Goal: Entertainment & Leisure: Browse casually

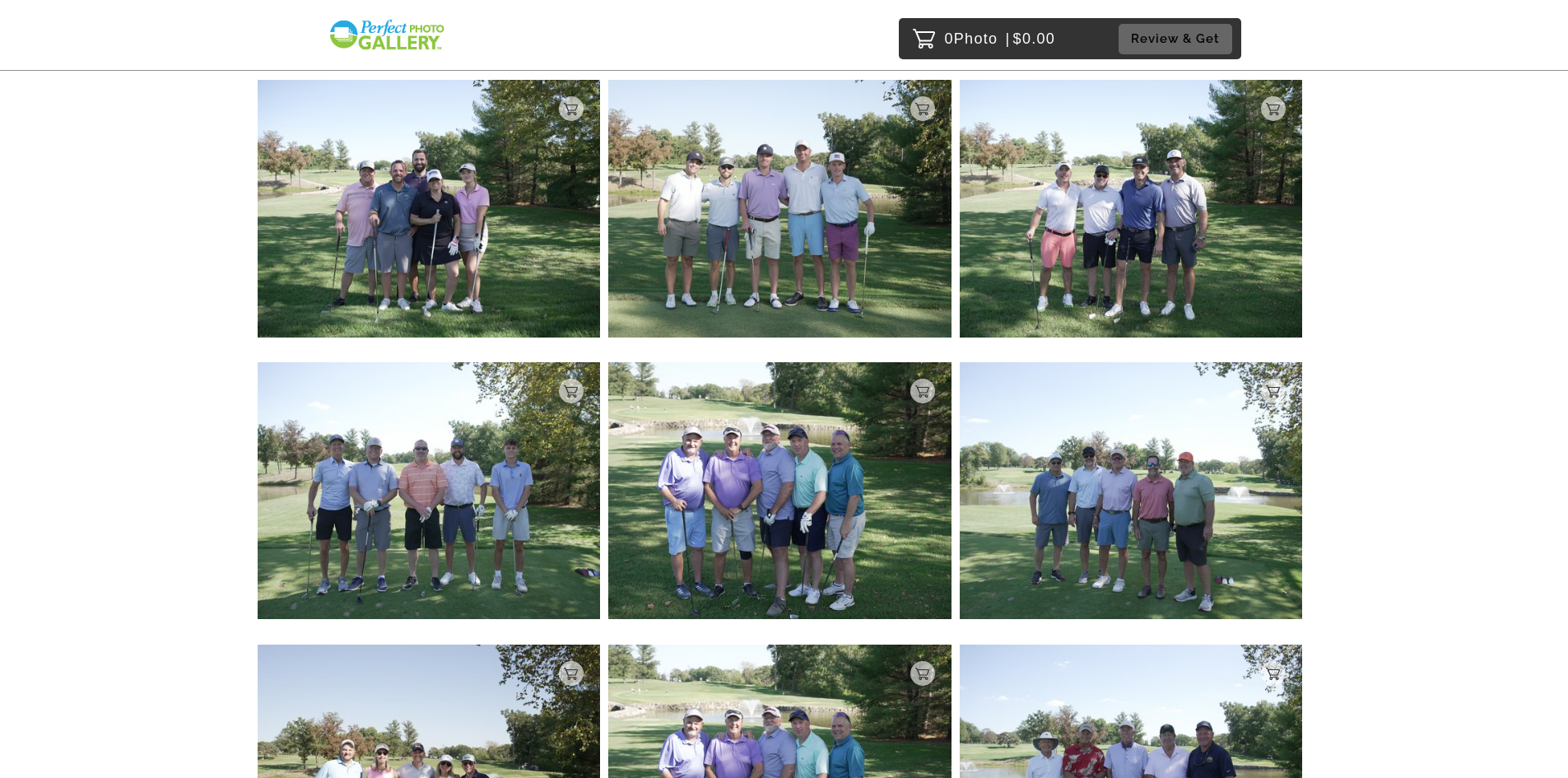
scroll to position [7865, 0]
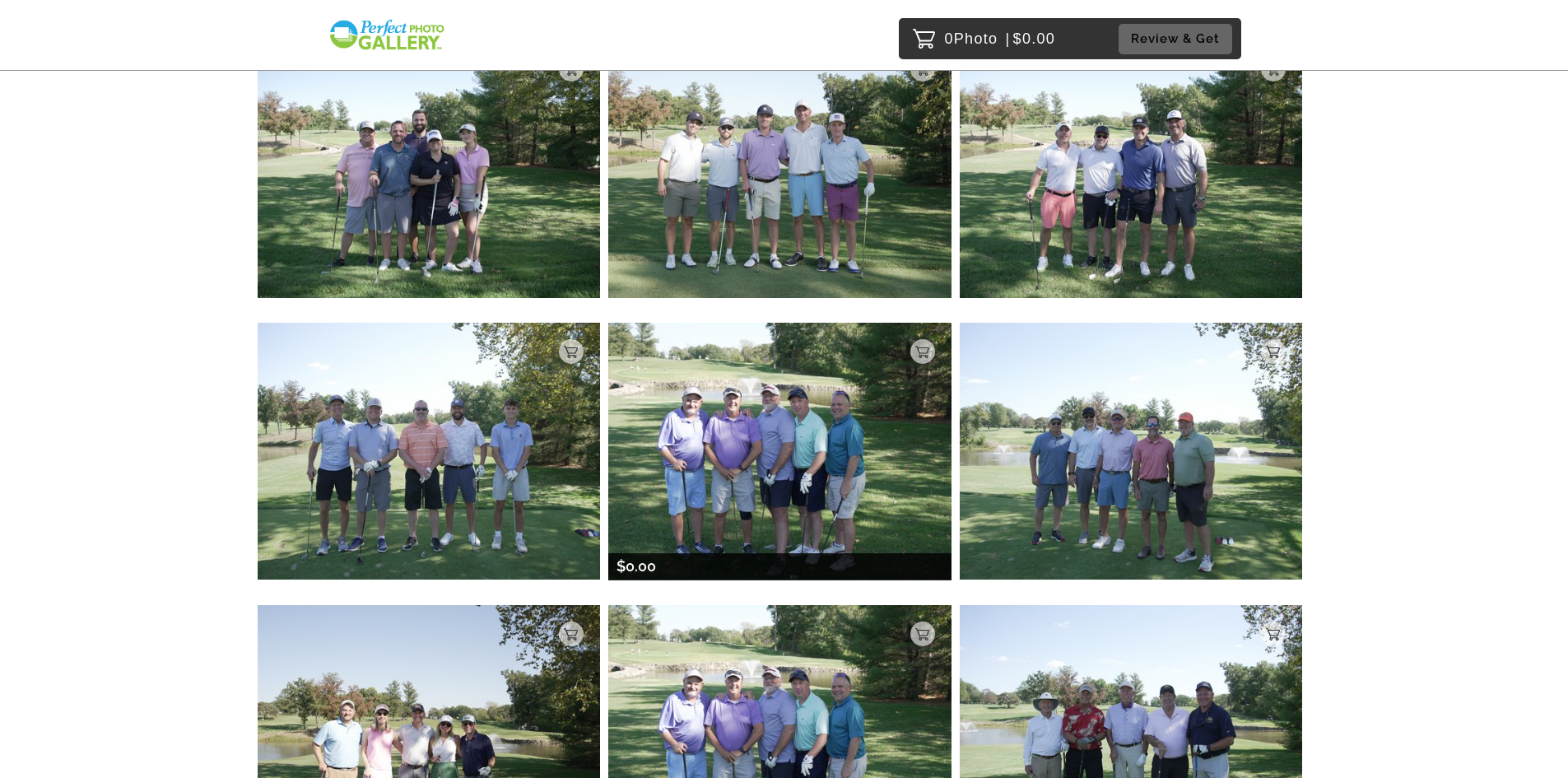
click at [822, 458] on img at bounding box center [780, 451] width 343 height 257
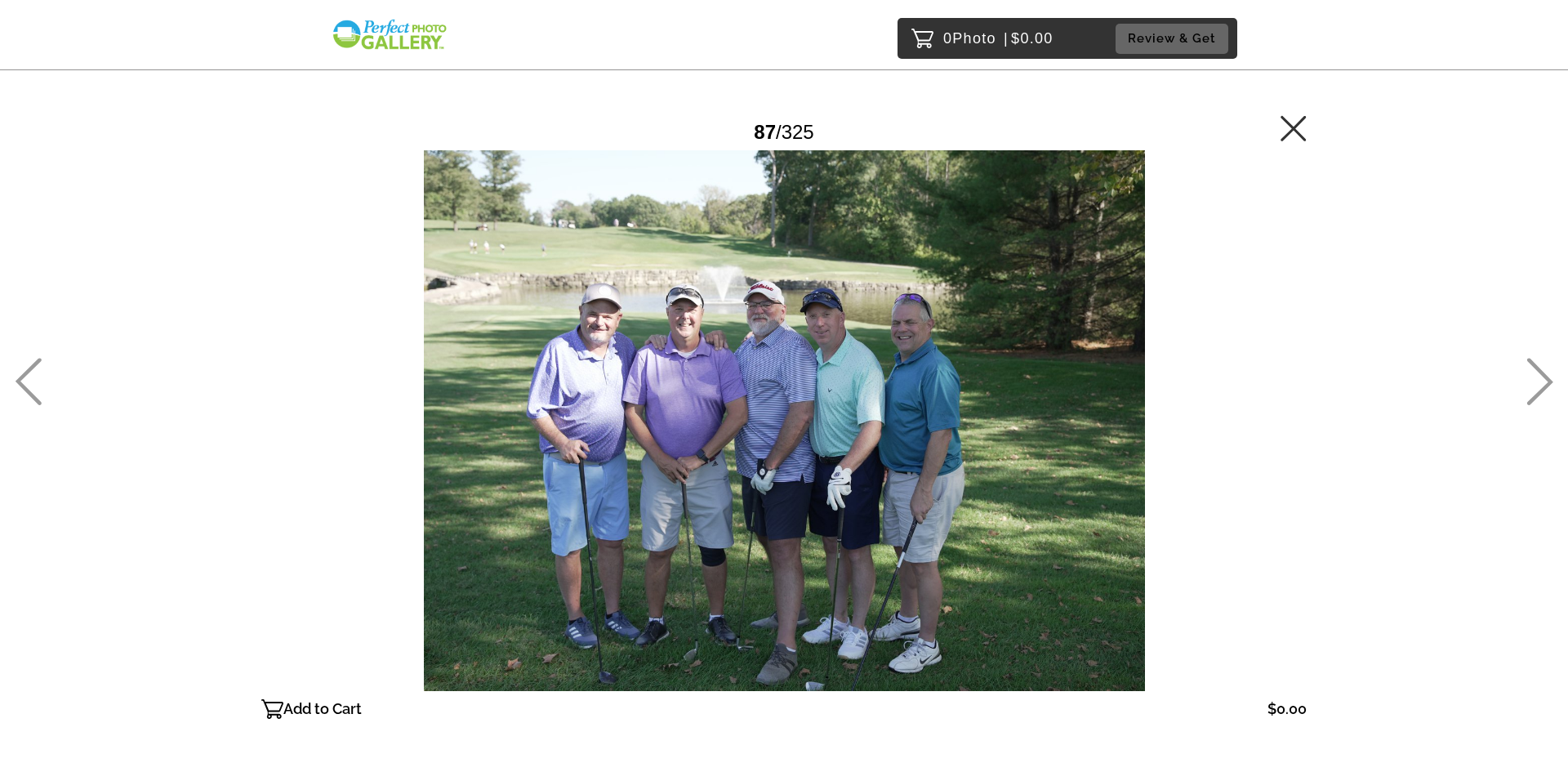
click at [761, 429] on div at bounding box center [784, 421] width 1046 height 541
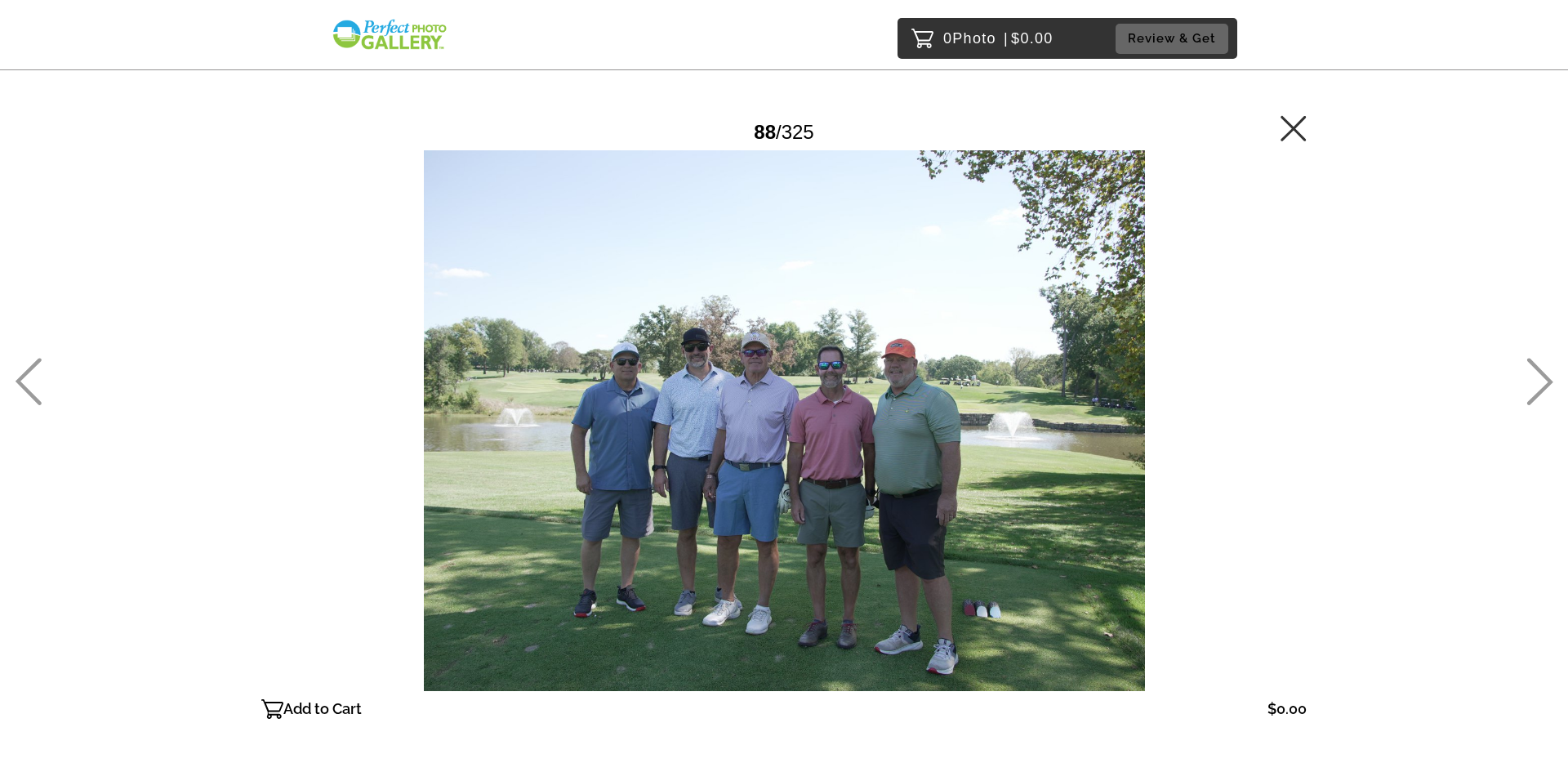
click at [29, 384] on icon at bounding box center [28, 382] width 27 height 48
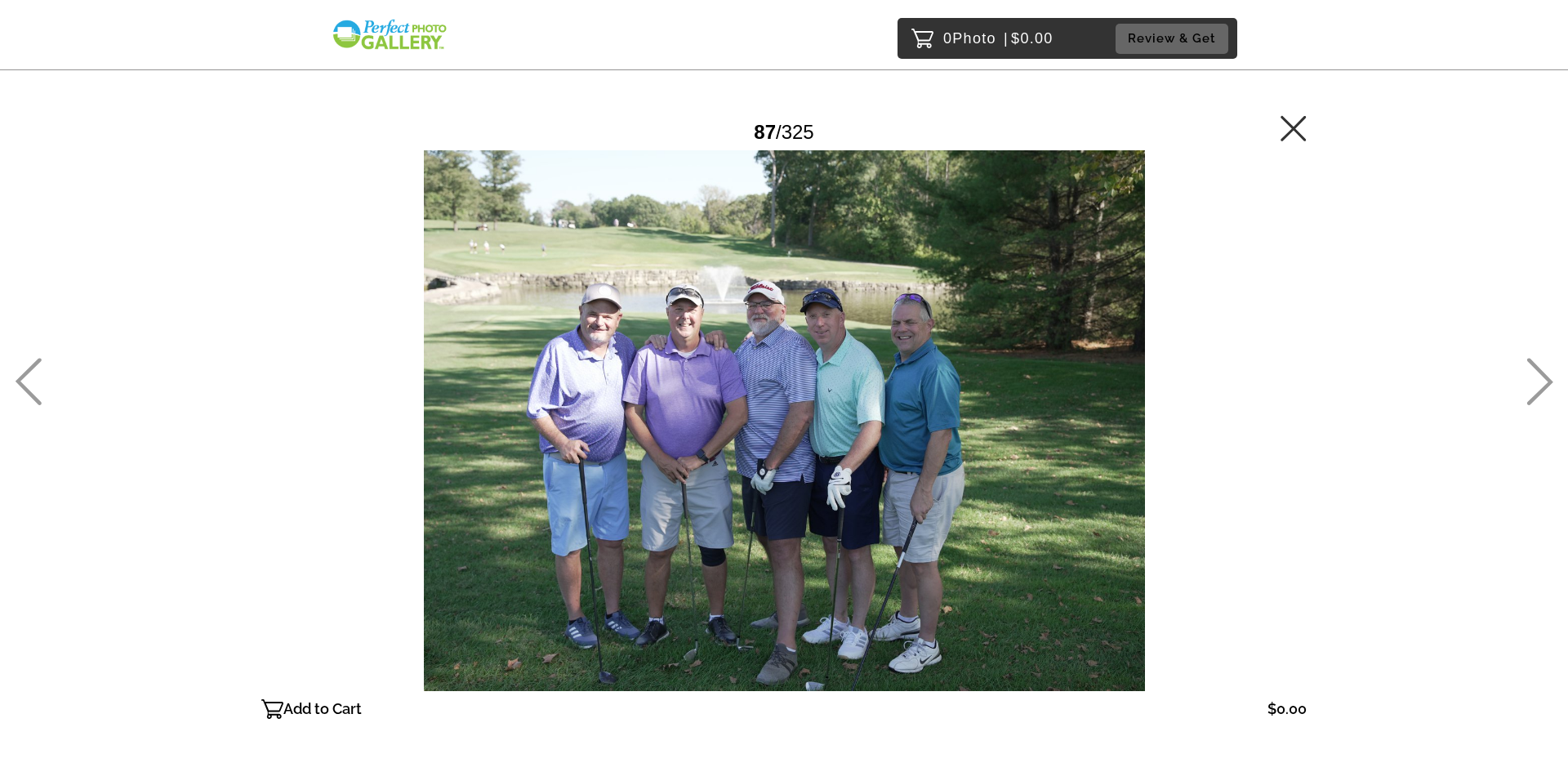
click at [772, 389] on div at bounding box center [784, 421] width 1046 height 541
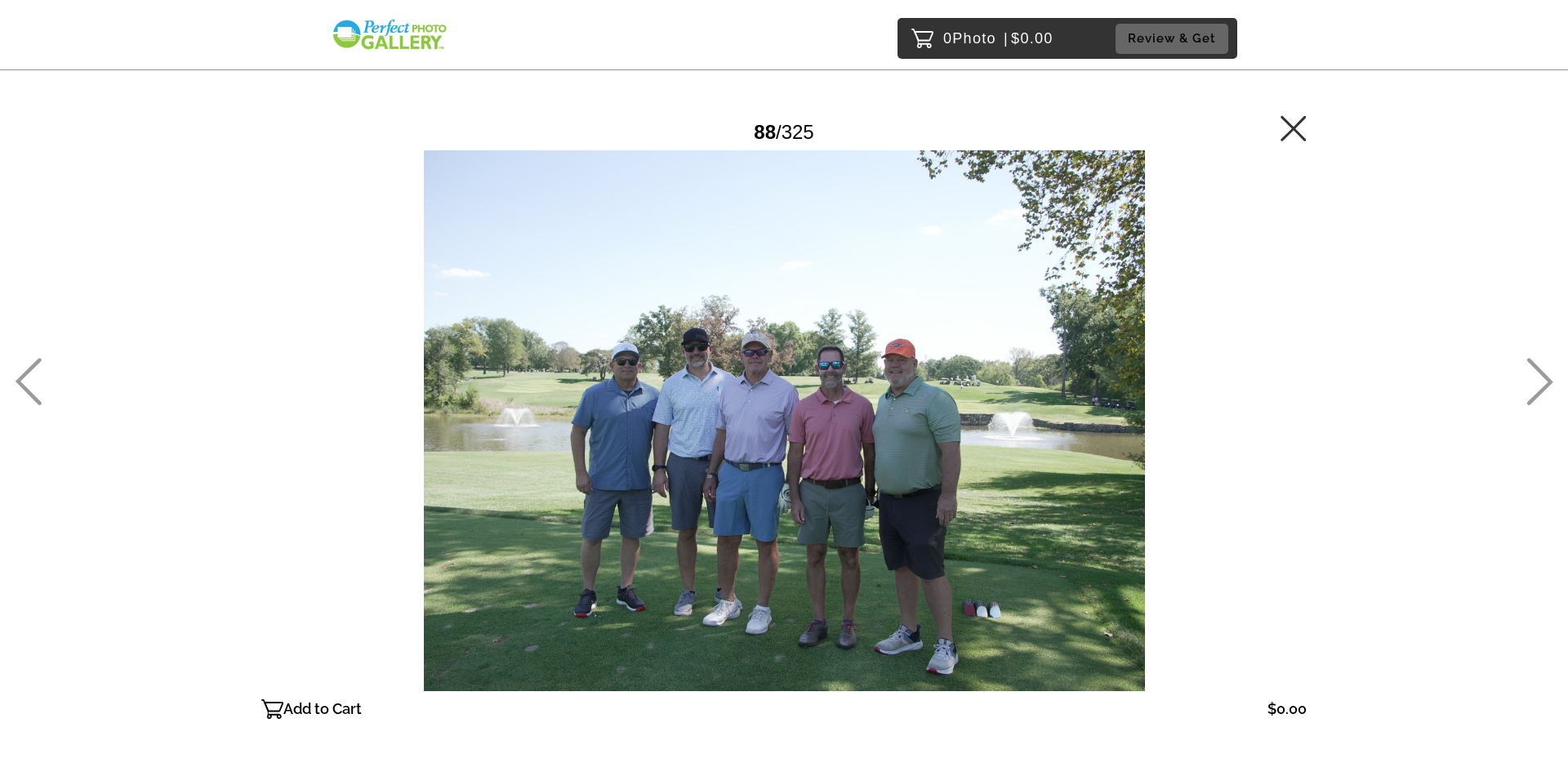
click at [1544, 386] on icon at bounding box center [1539, 382] width 27 height 48
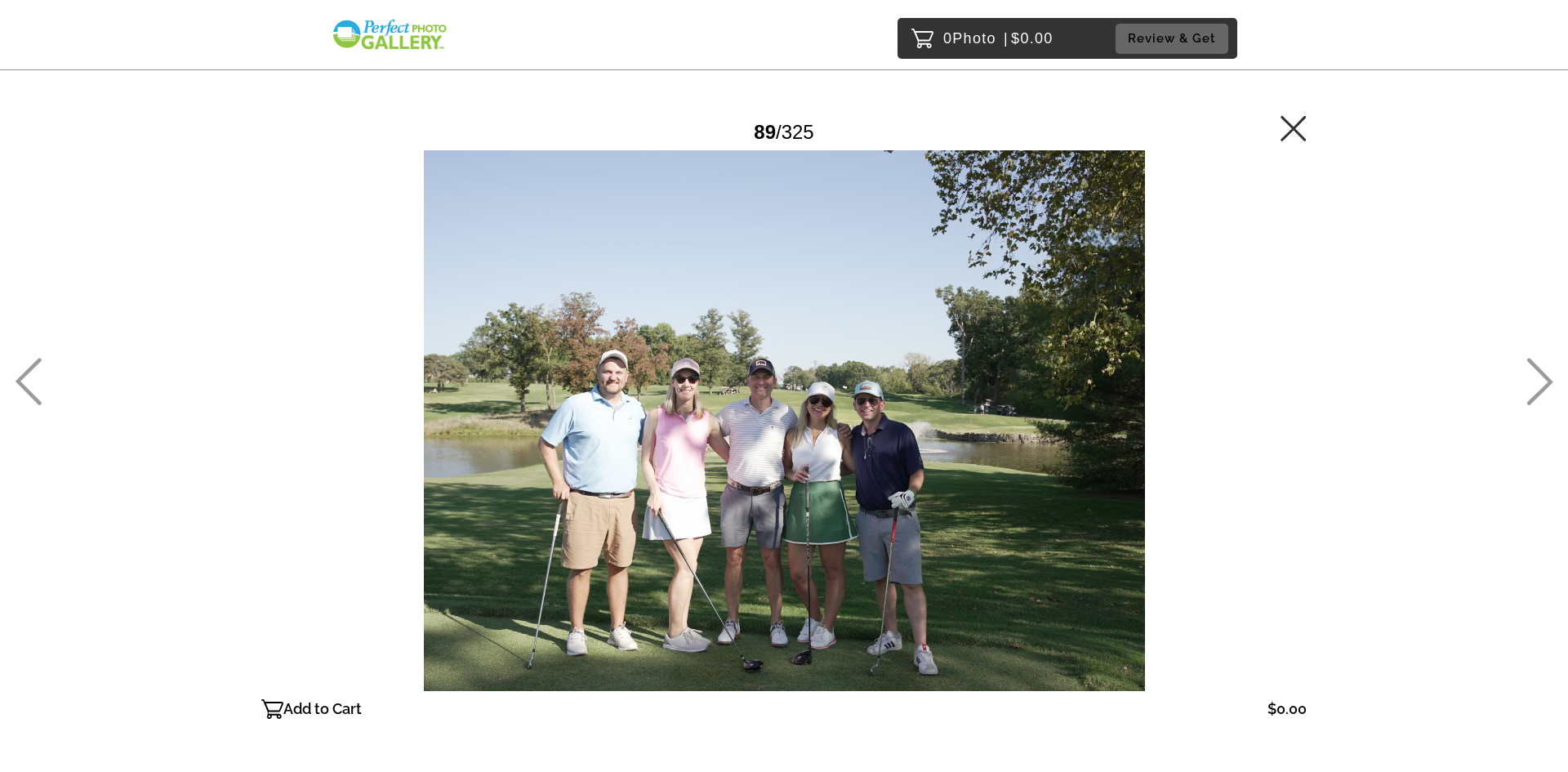
click at [1543, 366] on icon at bounding box center [1539, 382] width 27 height 48
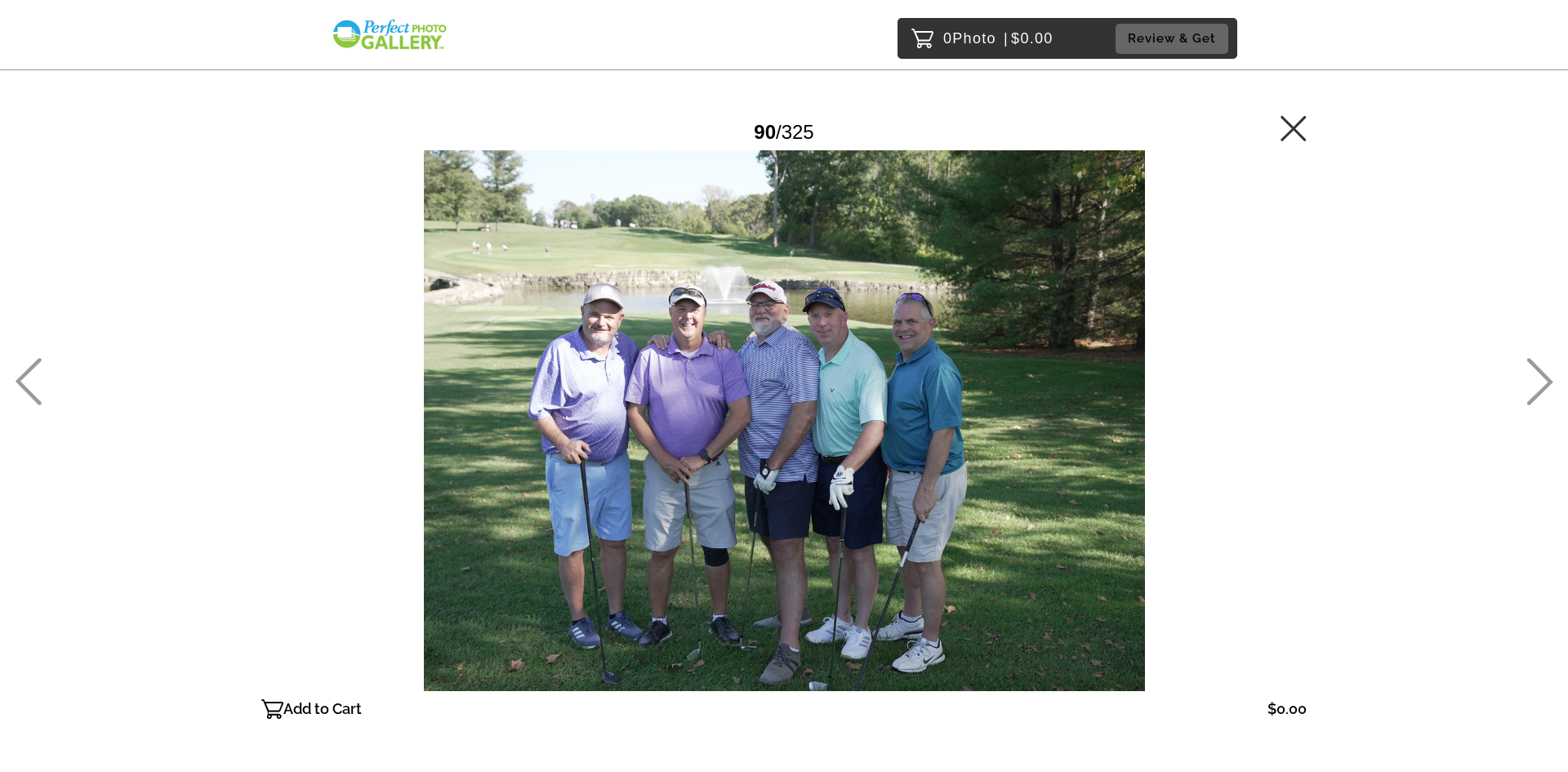
click at [1543, 365] on icon at bounding box center [1539, 382] width 27 height 48
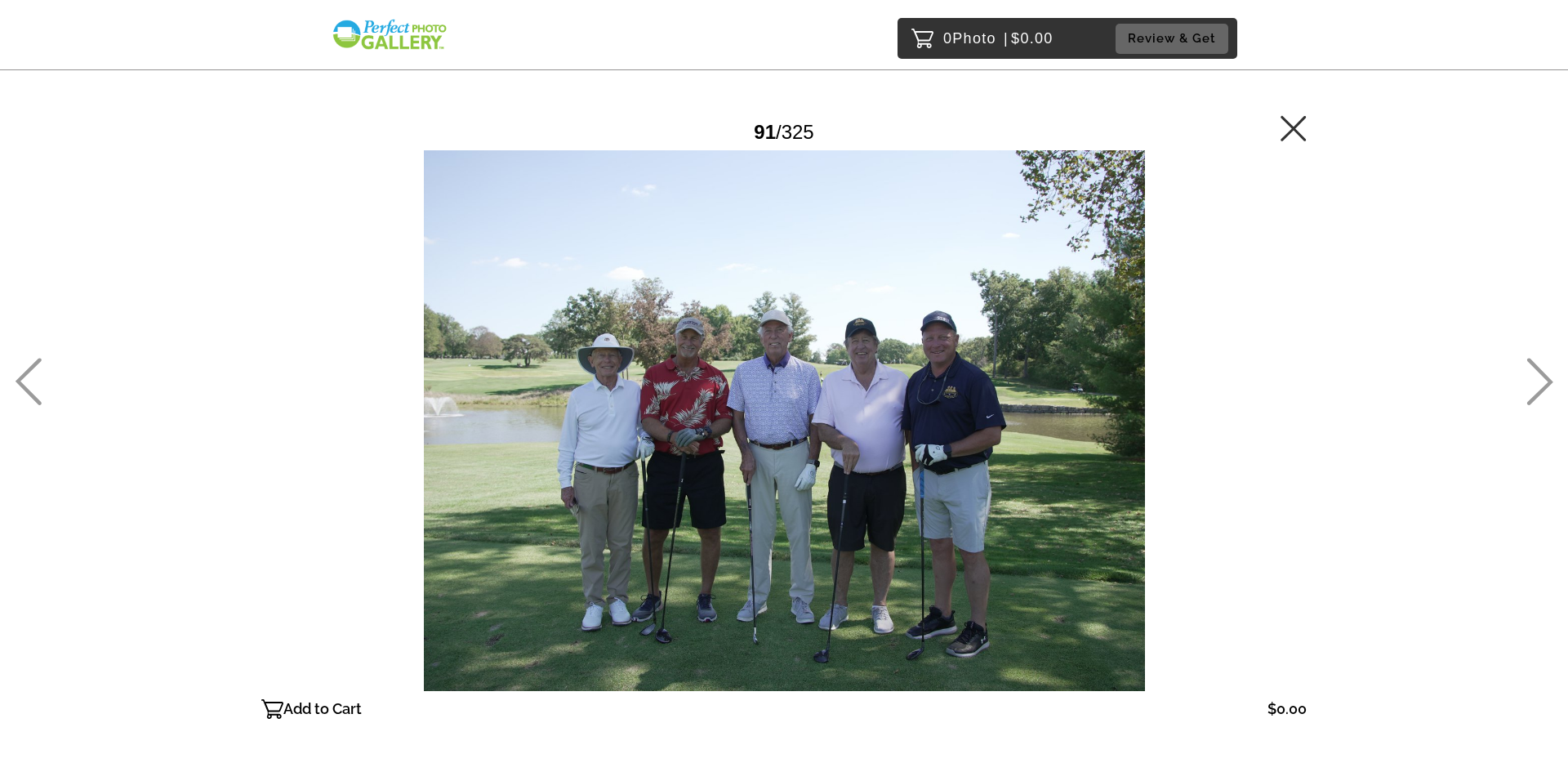
click at [1546, 378] on icon at bounding box center [1539, 383] width 26 height 48
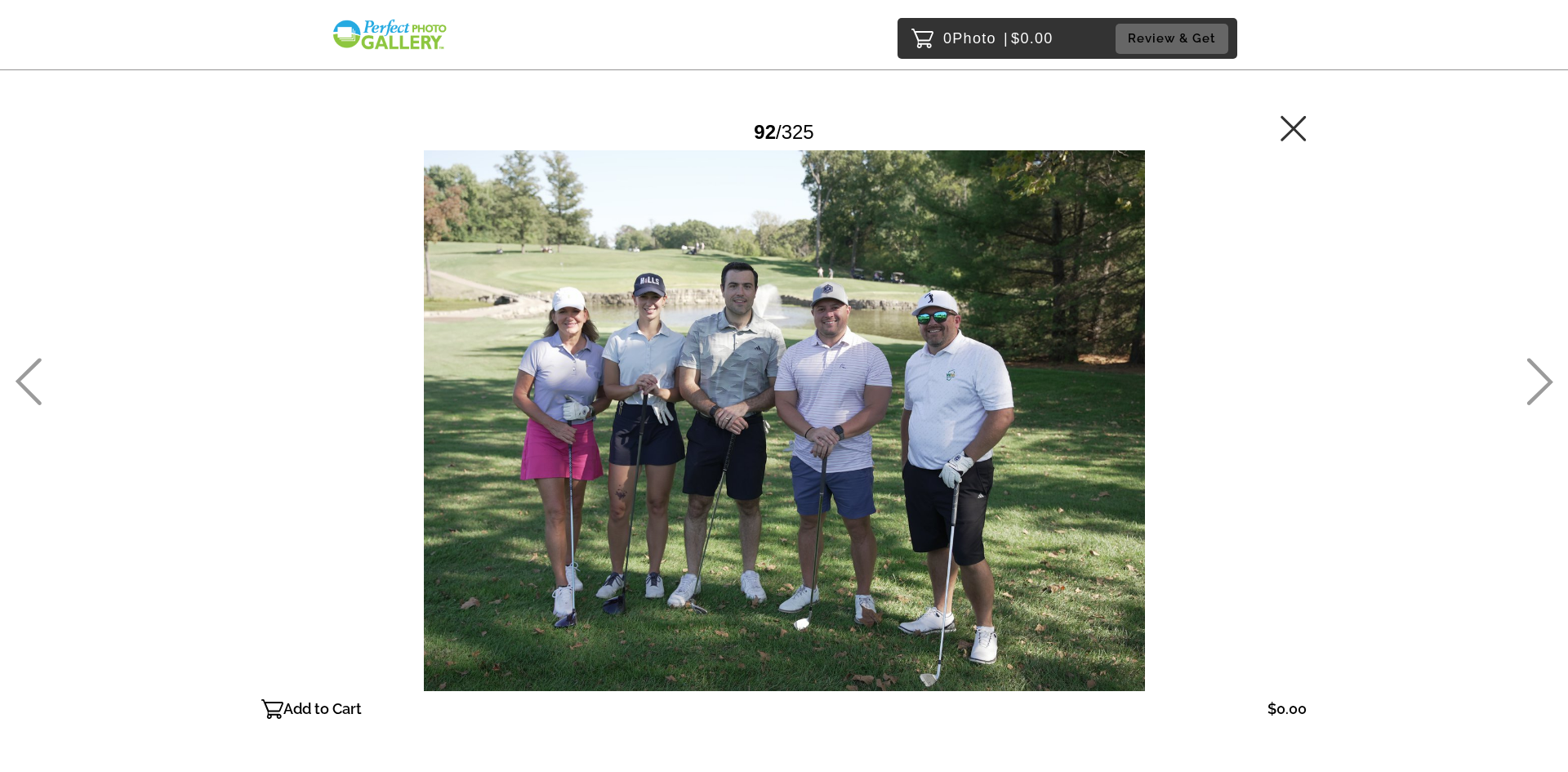
click at [1546, 376] on icon at bounding box center [1539, 383] width 26 height 48
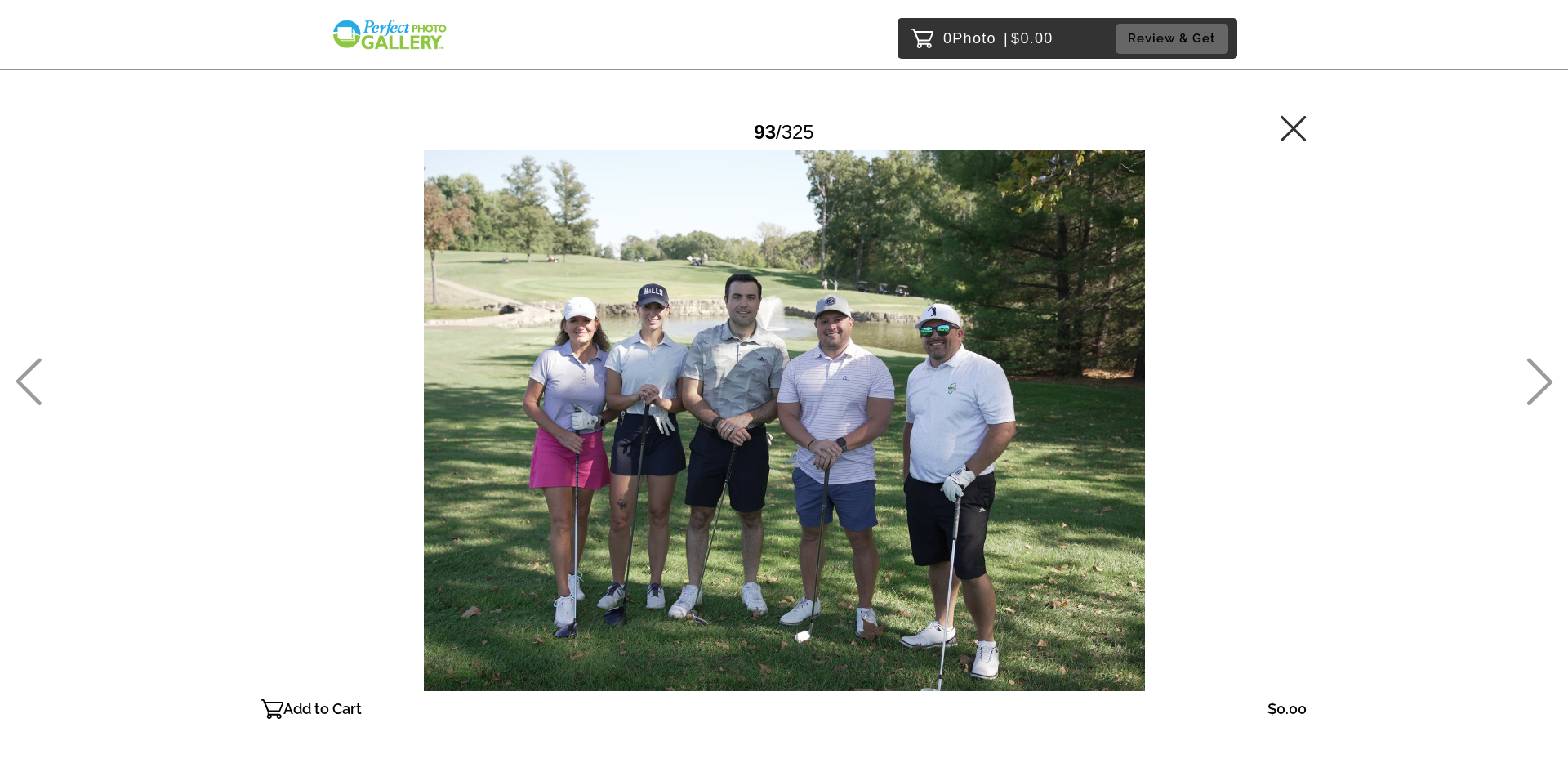
click at [1542, 383] on icon at bounding box center [1539, 382] width 27 height 48
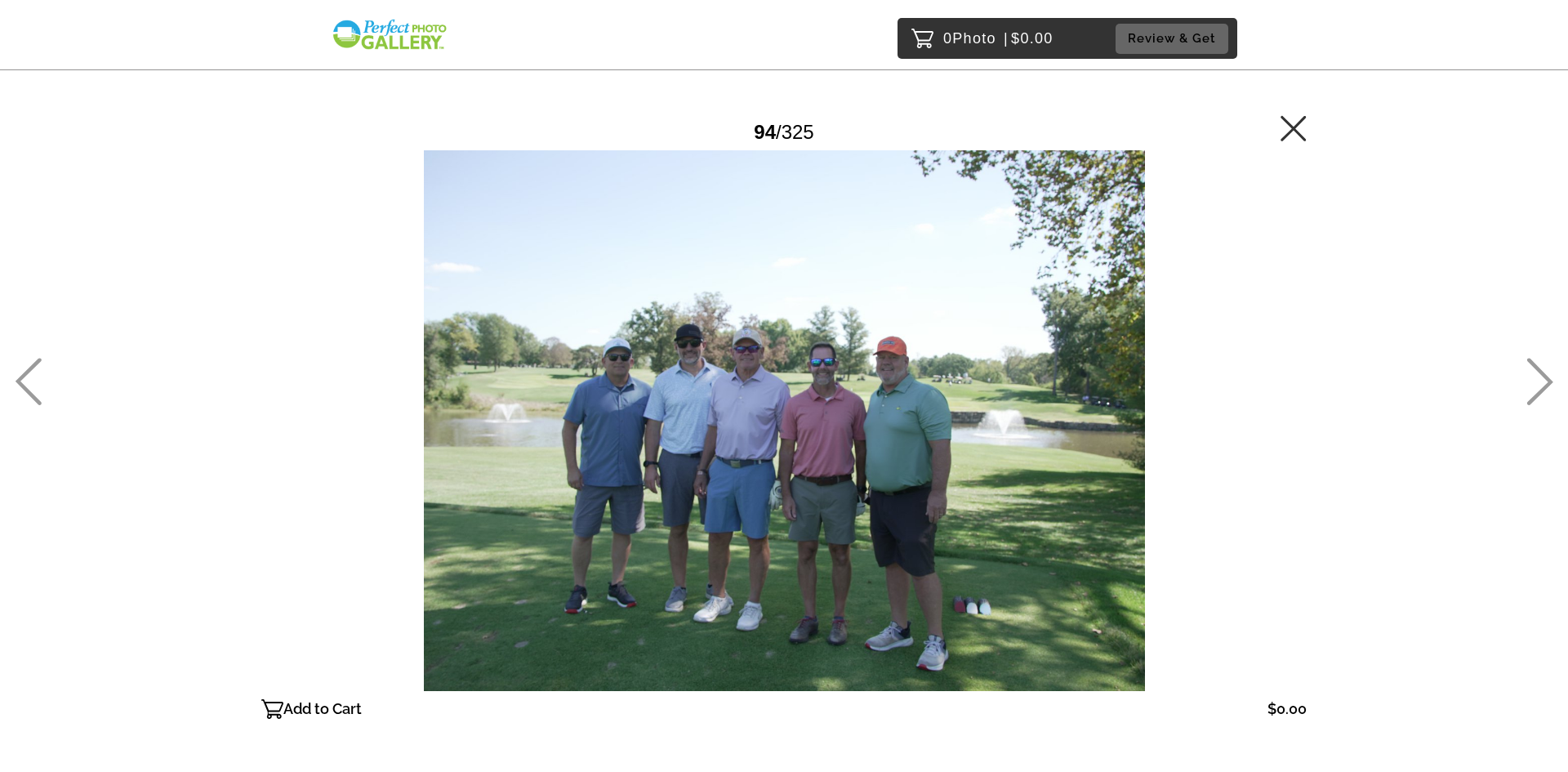
click at [1542, 382] on icon at bounding box center [1539, 382] width 27 height 48
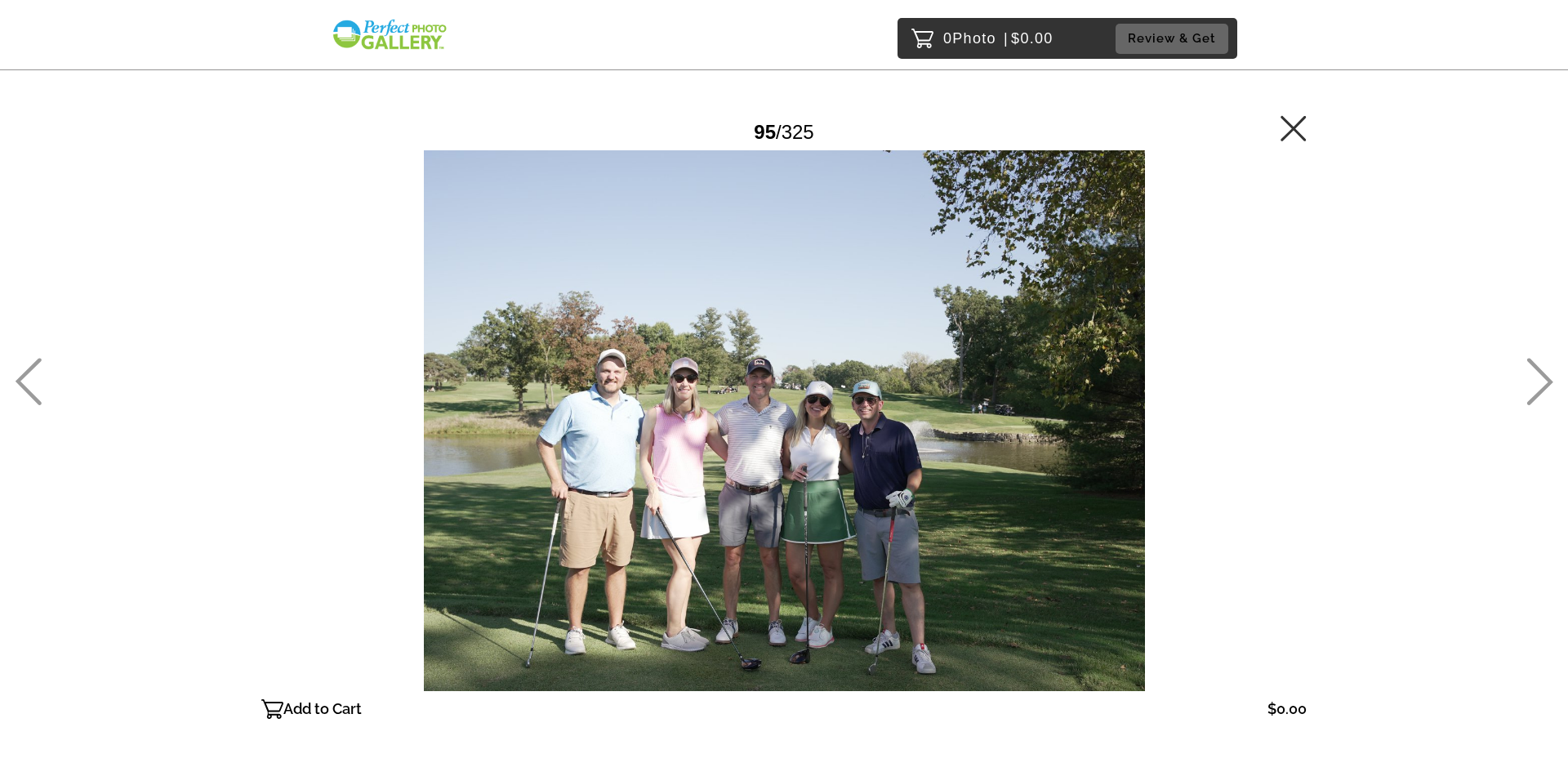
click at [1542, 382] on icon at bounding box center [1539, 382] width 27 height 48
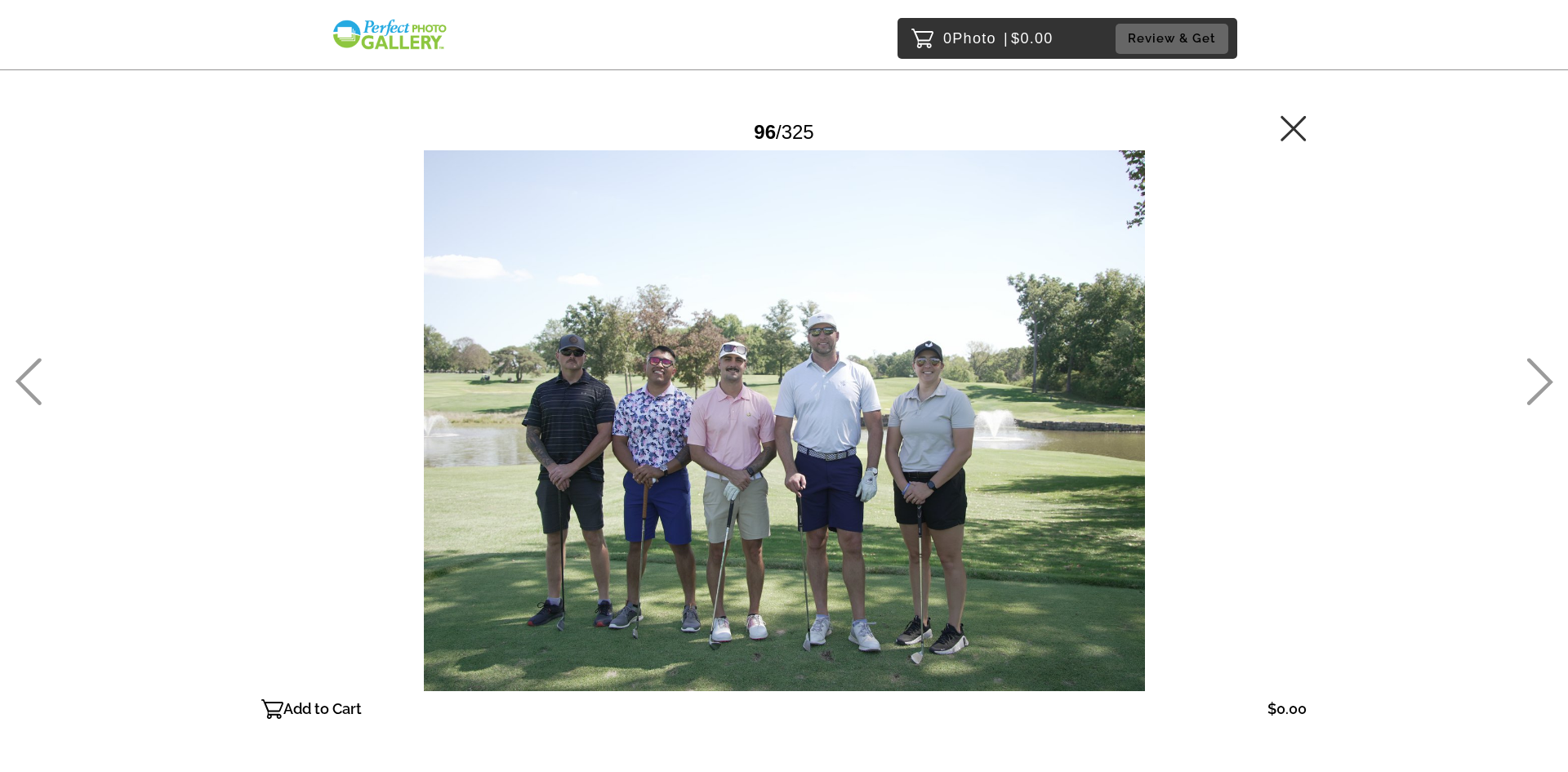
click at [1542, 382] on icon at bounding box center [1539, 382] width 27 height 48
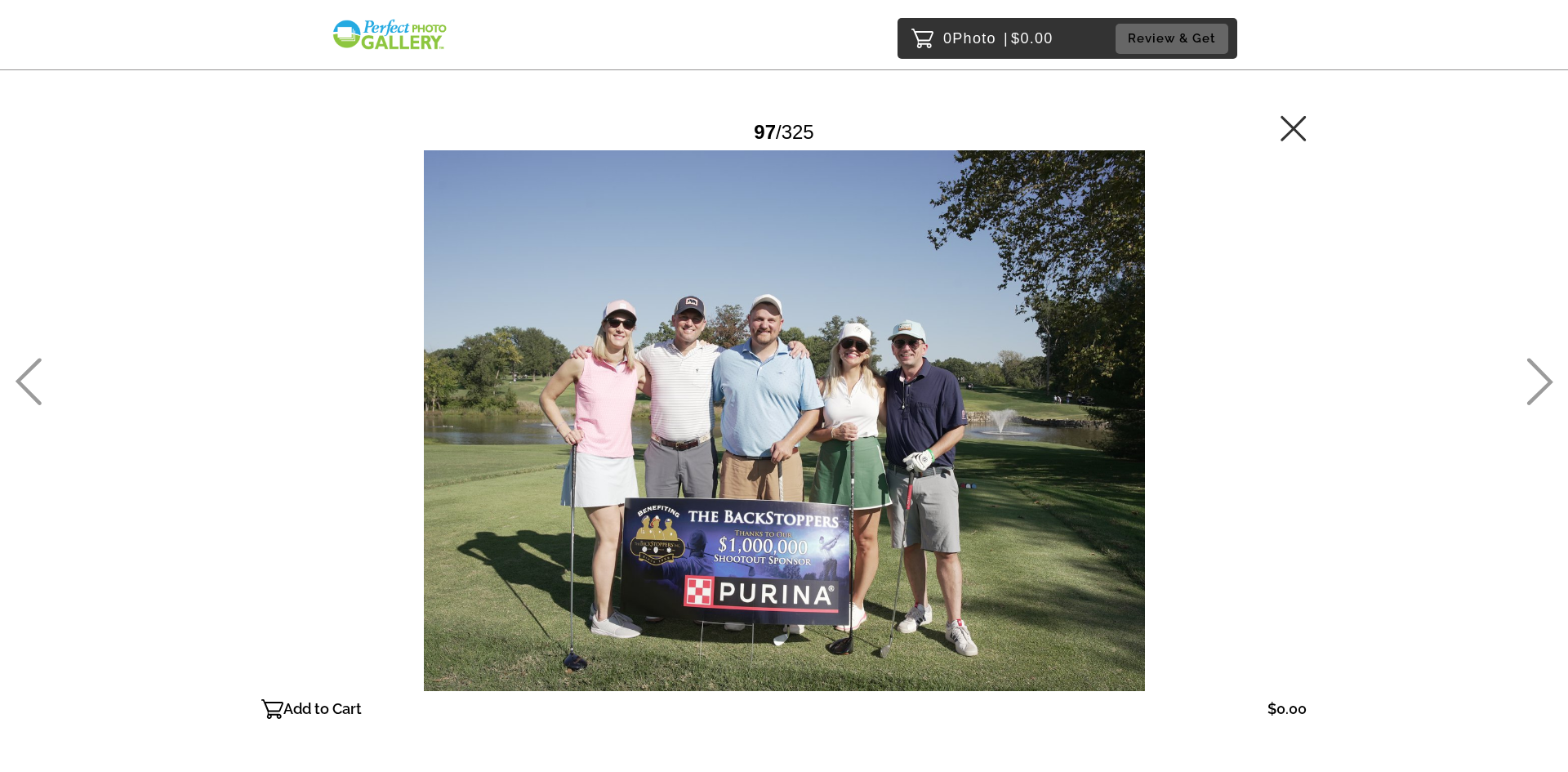
click at [1542, 382] on icon at bounding box center [1539, 382] width 27 height 48
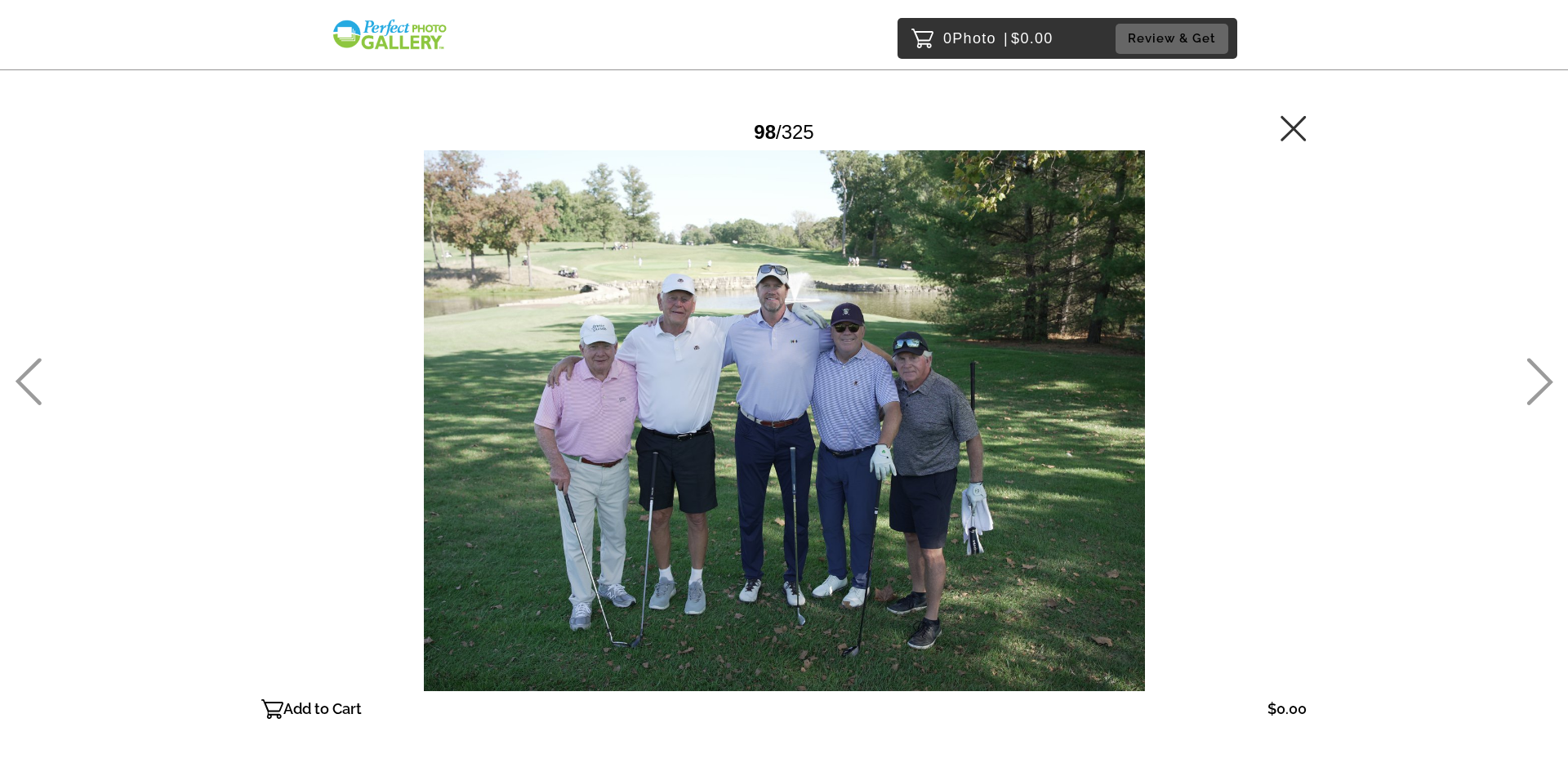
click at [1539, 382] on icon at bounding box center [1539, 382] width 27 height 48
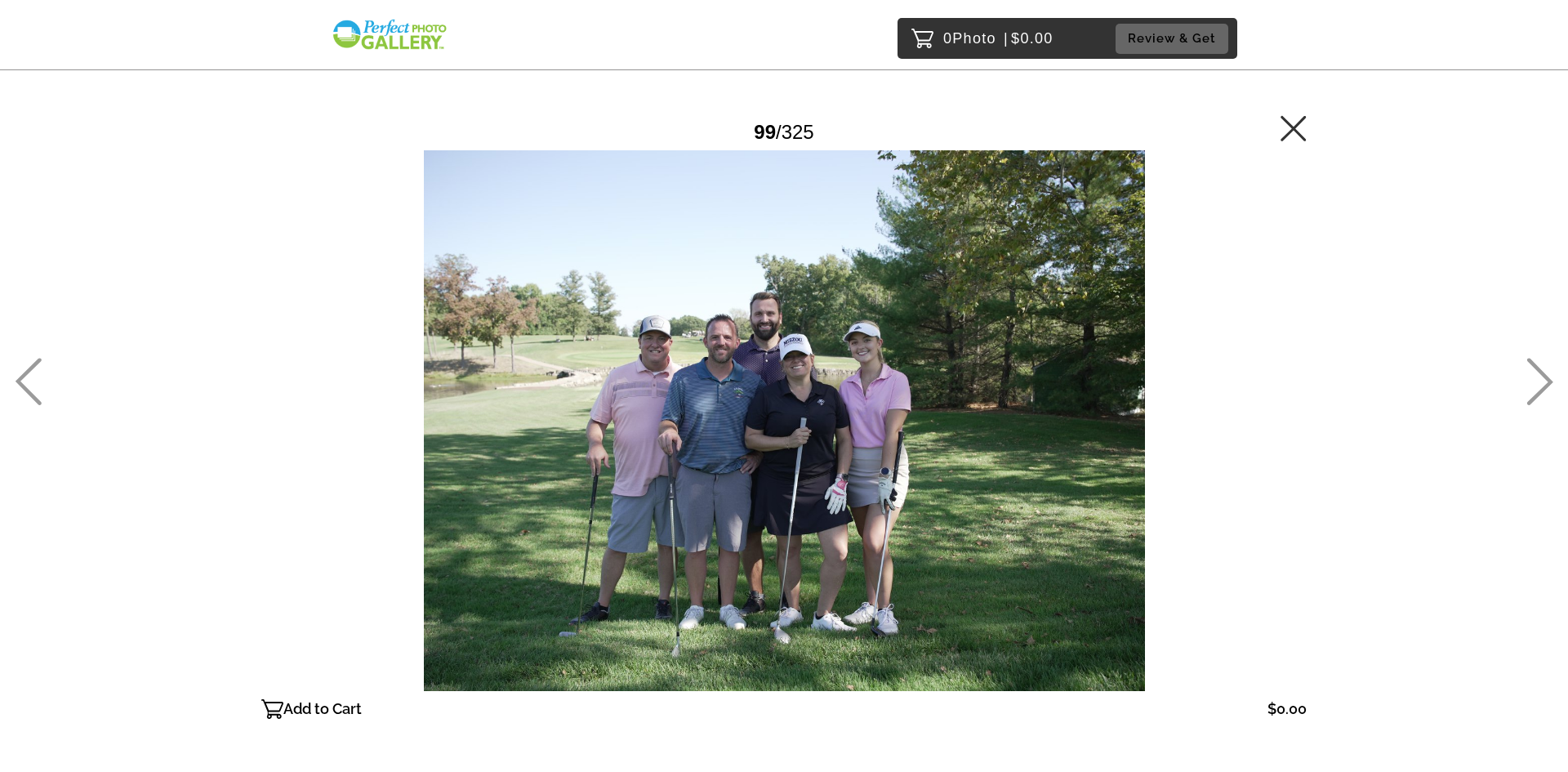
click at [1539, 382] on icon at bounding box center [1539, 382] width 27 height 48
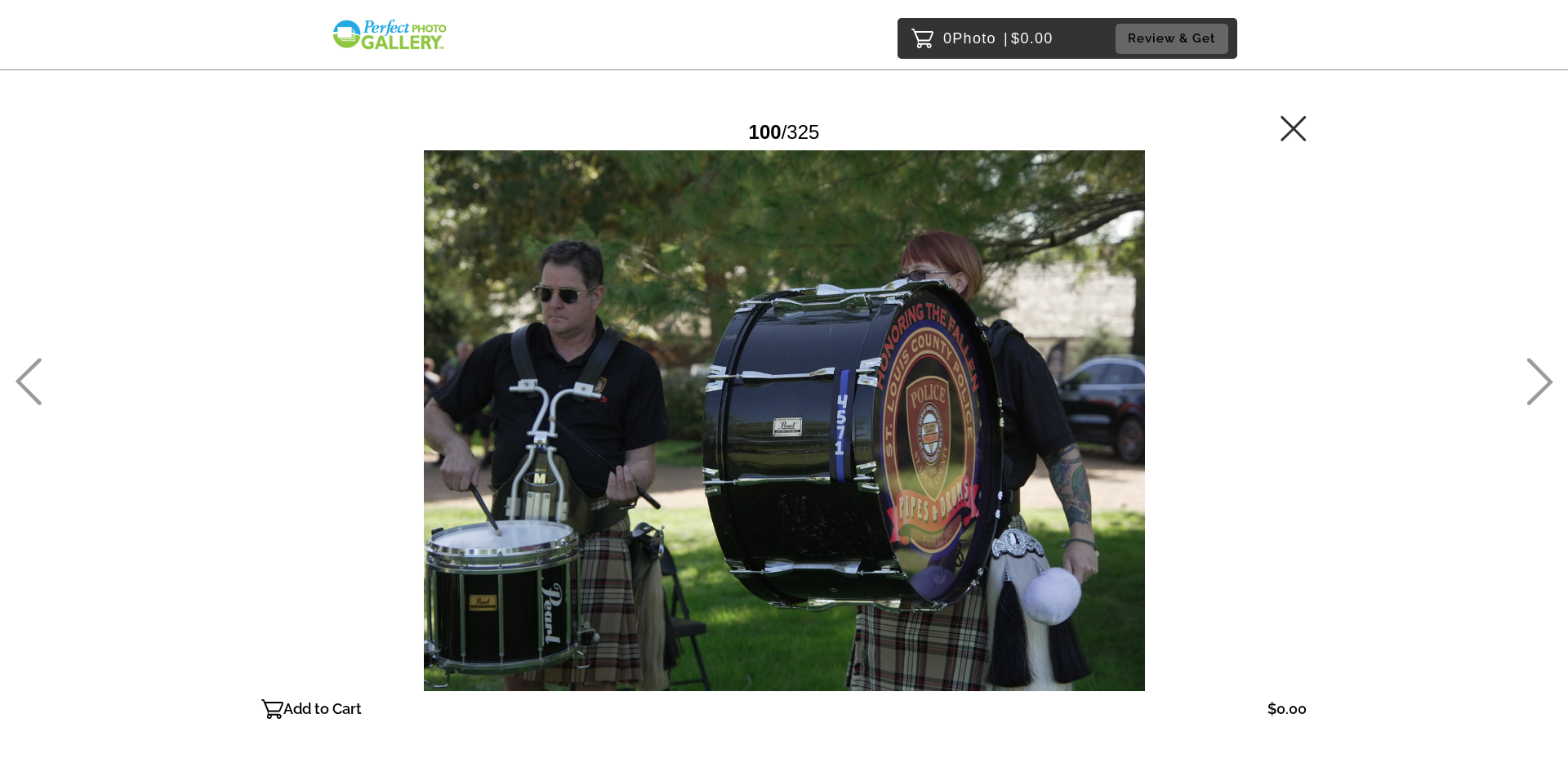
click at [1539, 382] on icon at bounding box center [1539, 382] width 27 height 48
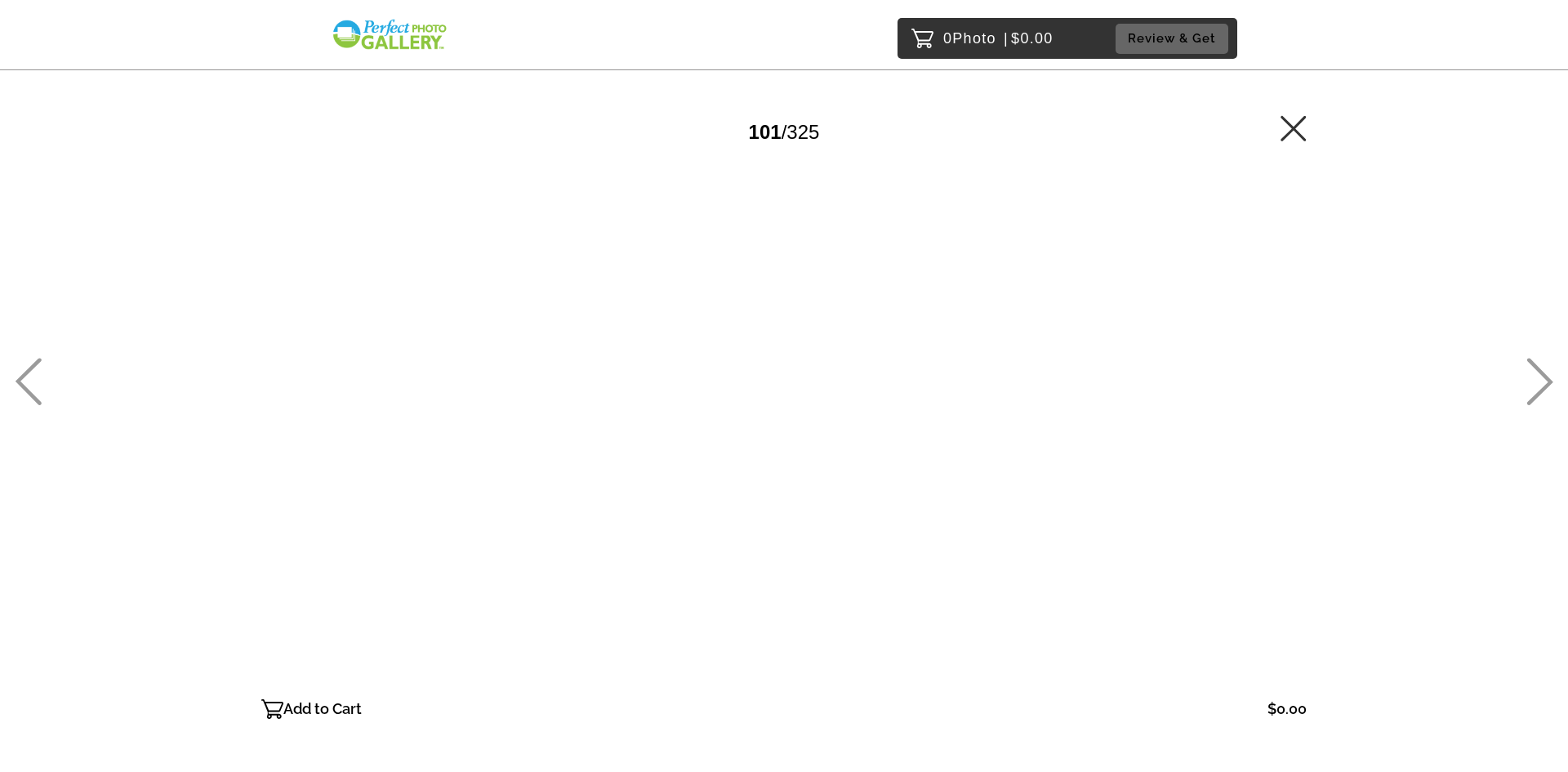
click at [1543, 378] on icon at bounding box center [1539, 382] width 27 height 48
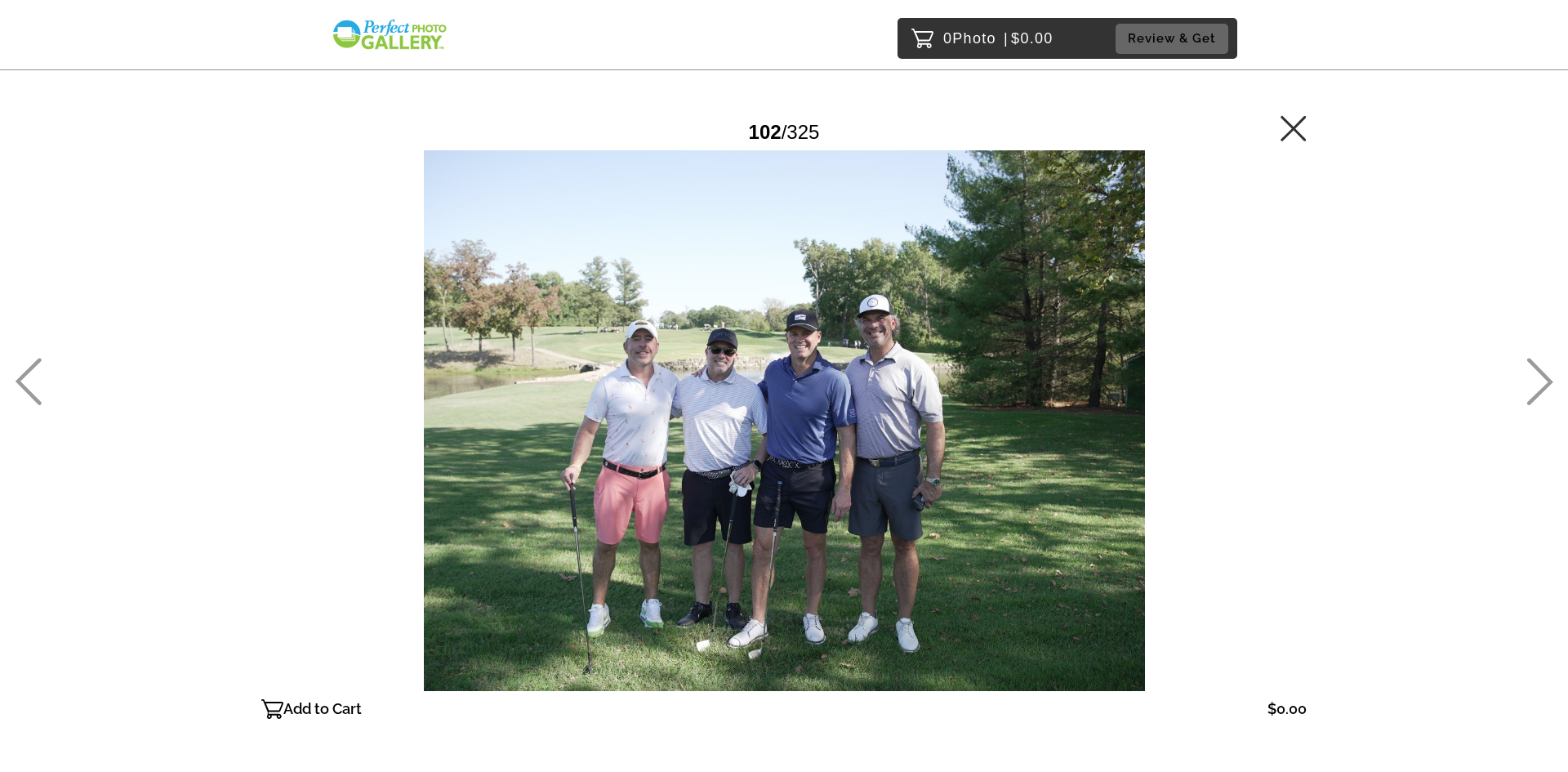
click at [33, 380] on icon at bounding box center [28, 382] width 27 height 48
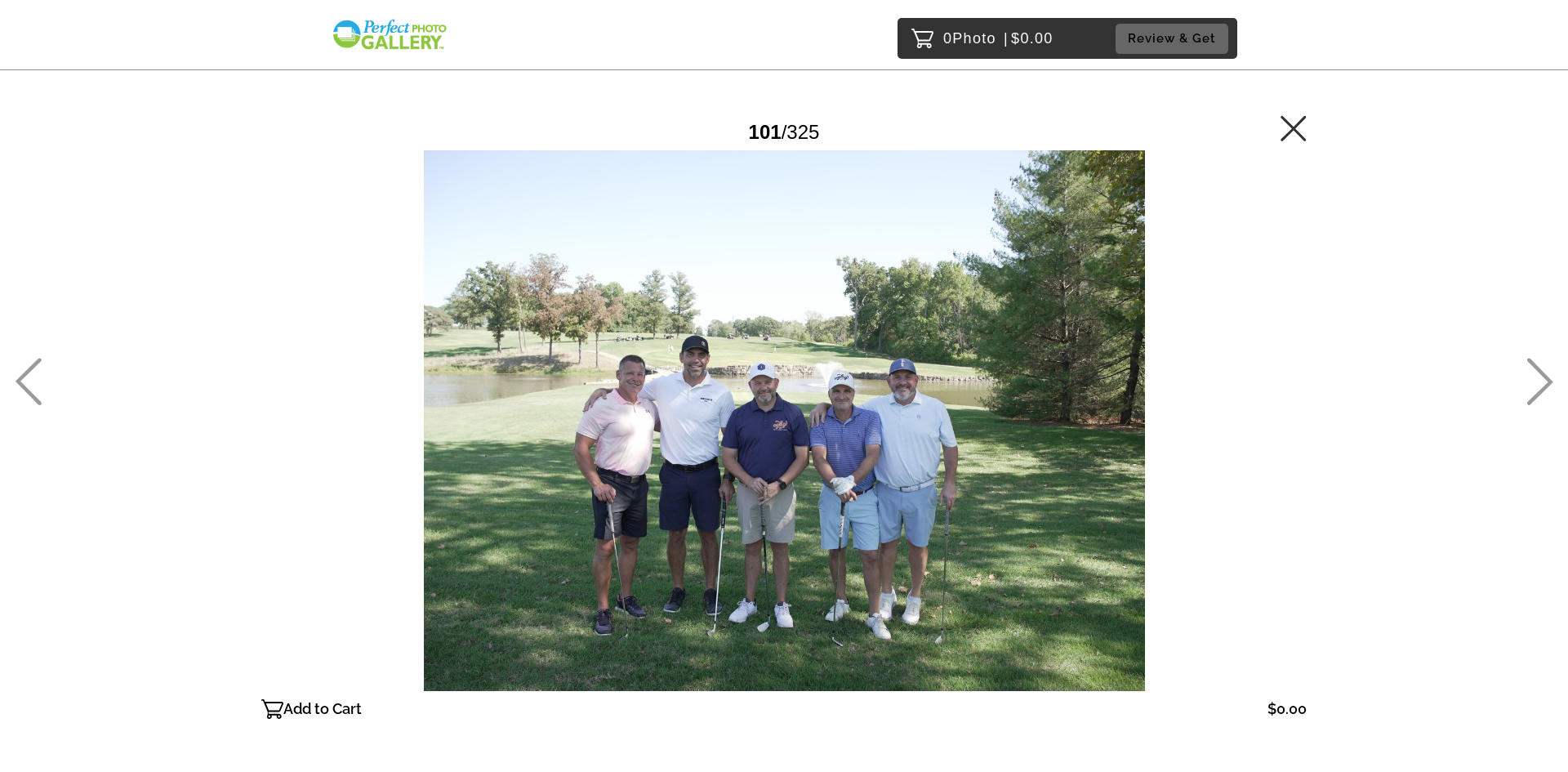
click at [33, 379] on icon at bounding box center [28, 382] width 27 height 48
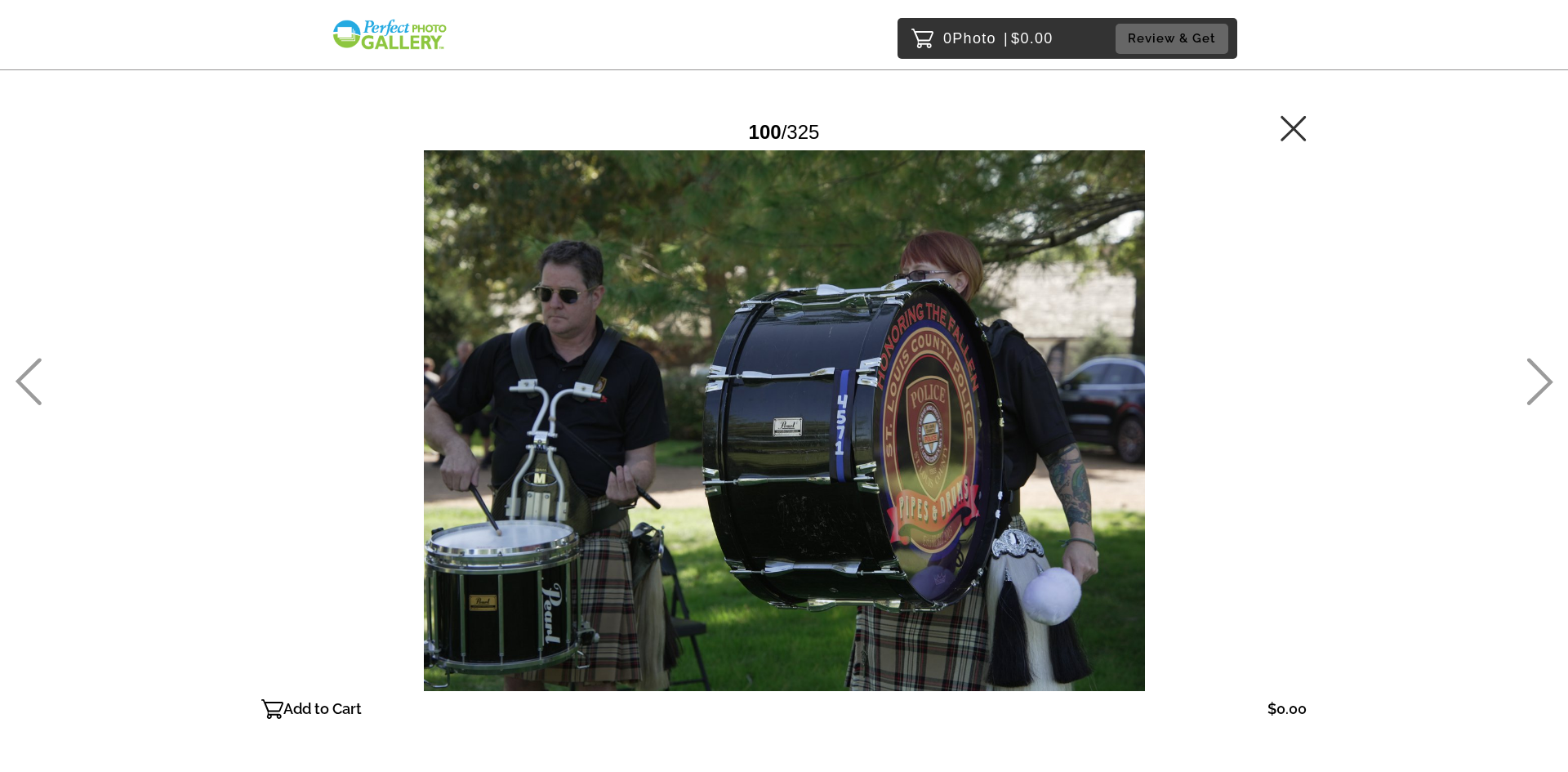
click at [32, 375] on icon at bounding box center [28, 382] width 27 height 48
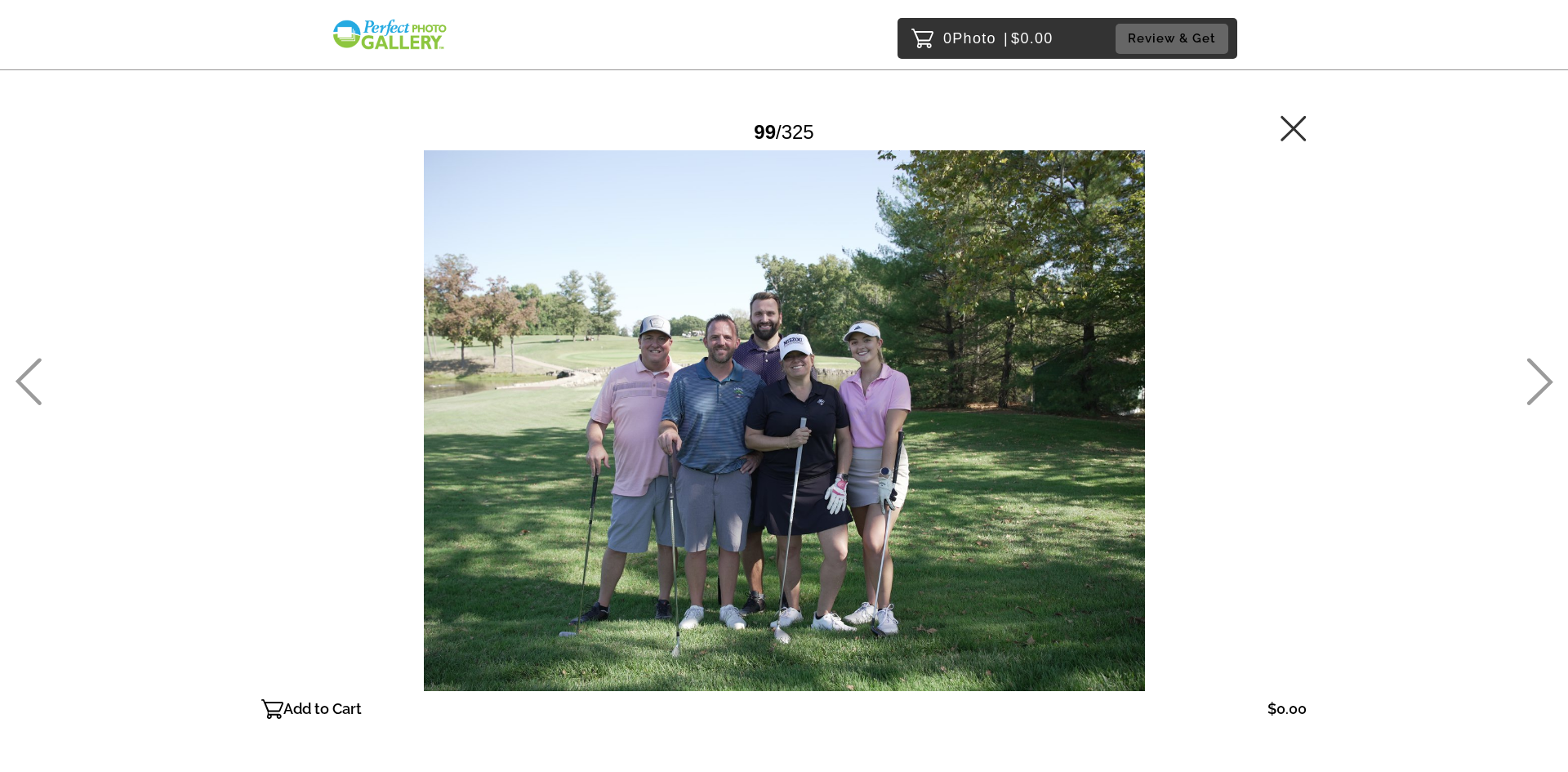
click at [32, 375] on icon at bounding box center [28, 382] width 27 height 48
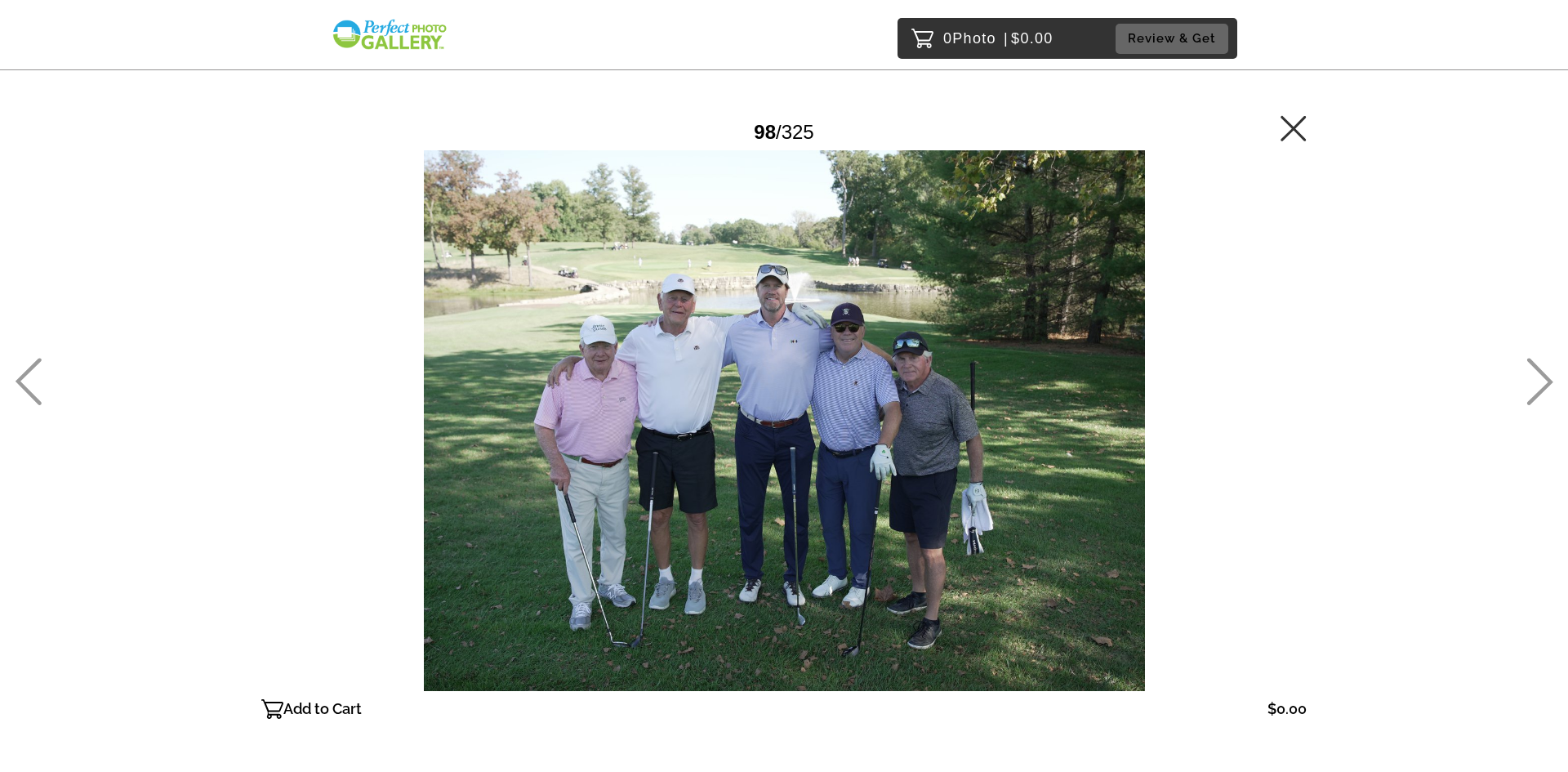
click at [32, 375] on icon at bounding box center [28, 382] width 27 height 48
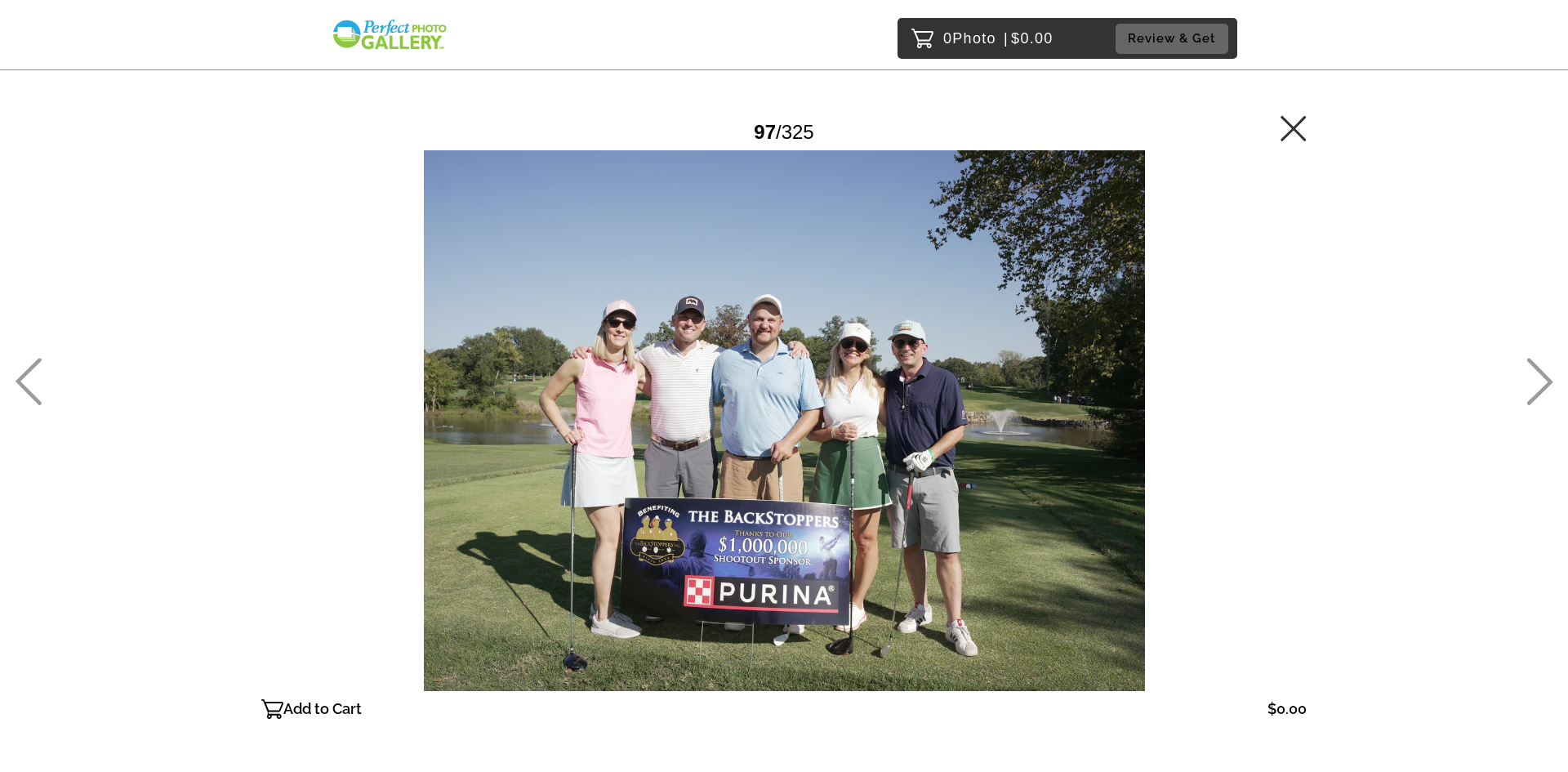
click at [32, 374] on icon at bounding box center [28, 382] width 27 height 48
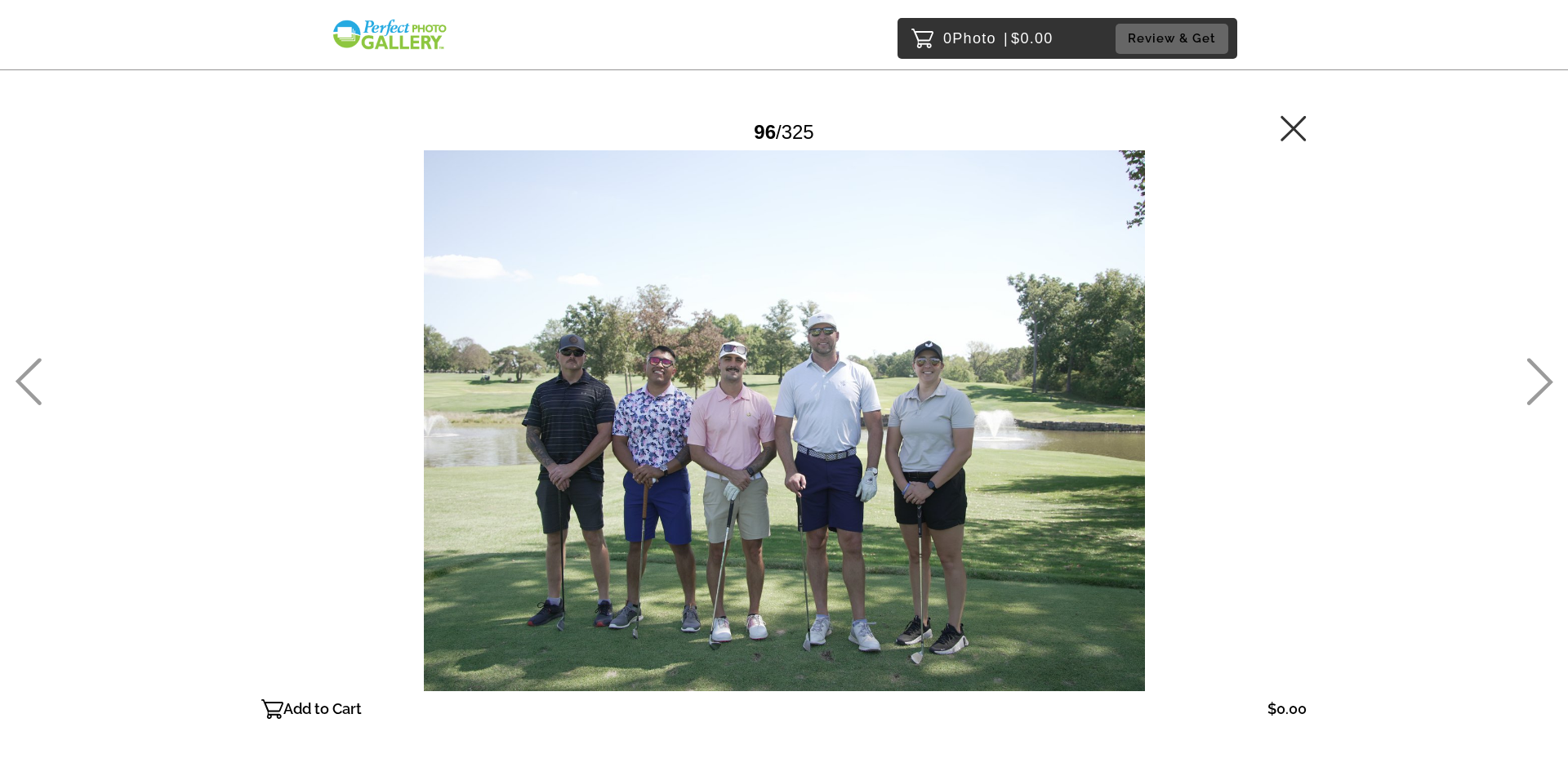
click at [32, 374] on icon at bounding box center [28, 382] width 27 height 48
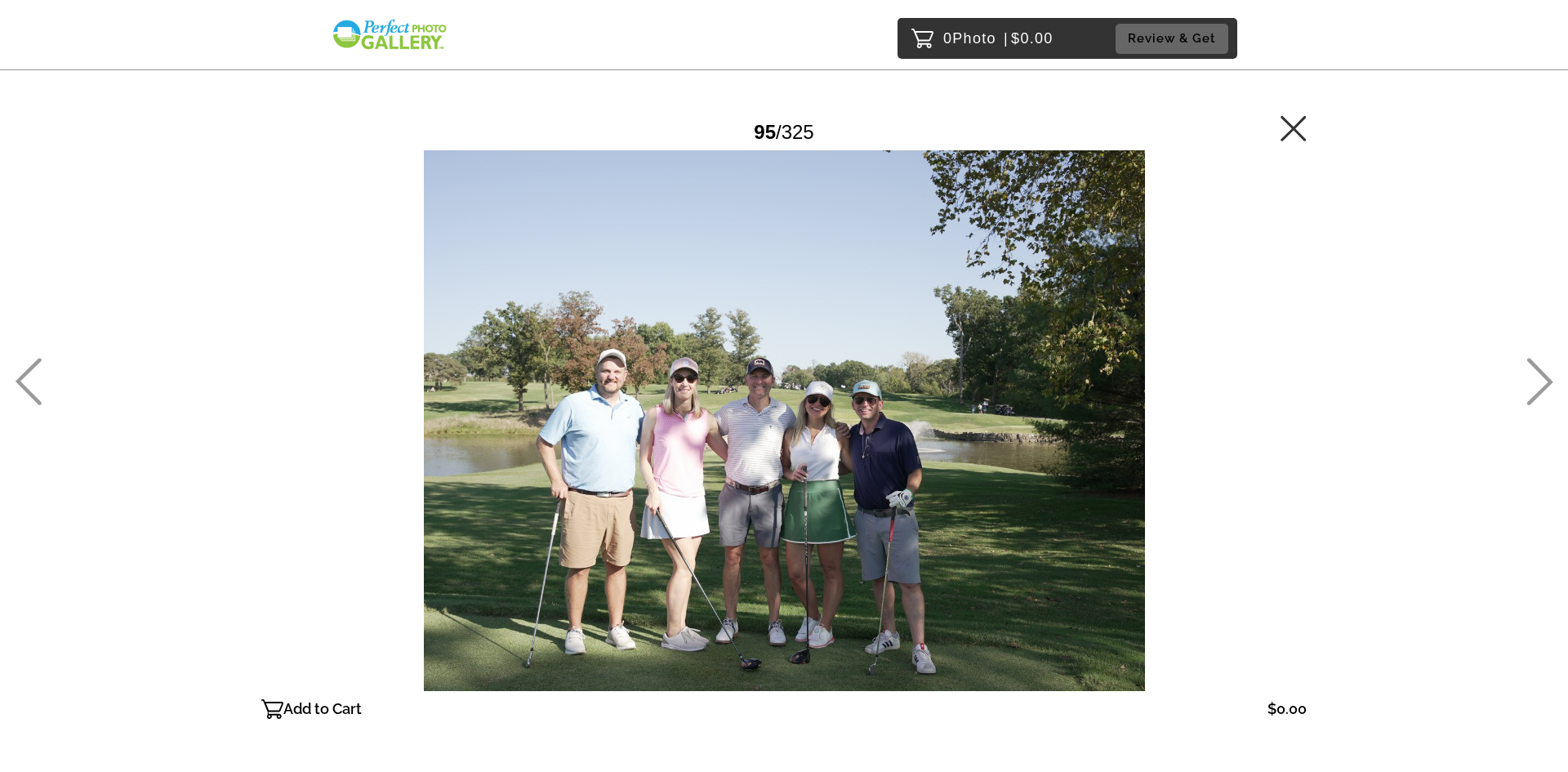
click at [32, 374] on icon at bounding box center [28, 382] width 27 height 48
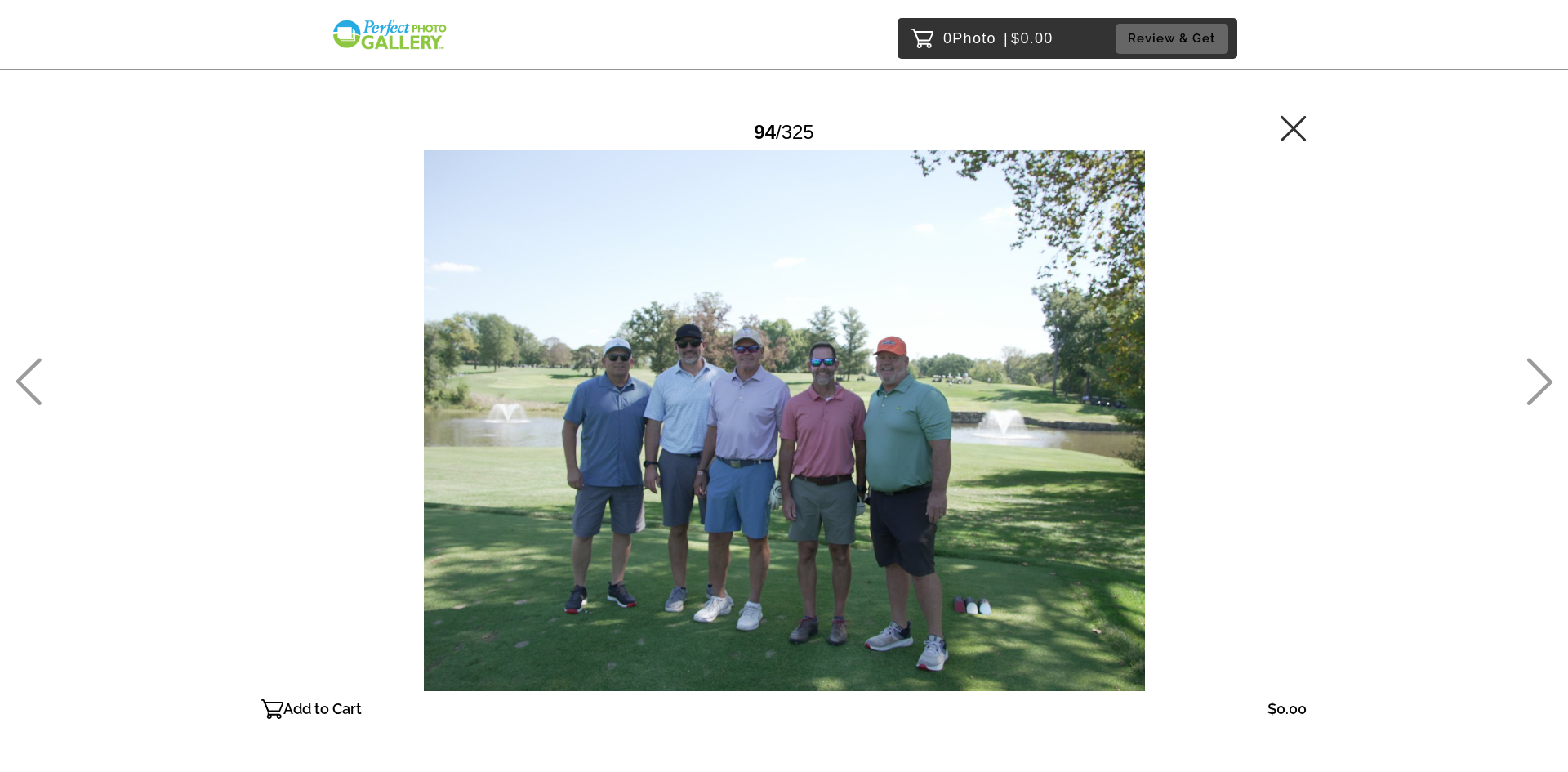
click at [32, 374] on icon at bounding box center [28, 382] width 27 height 48
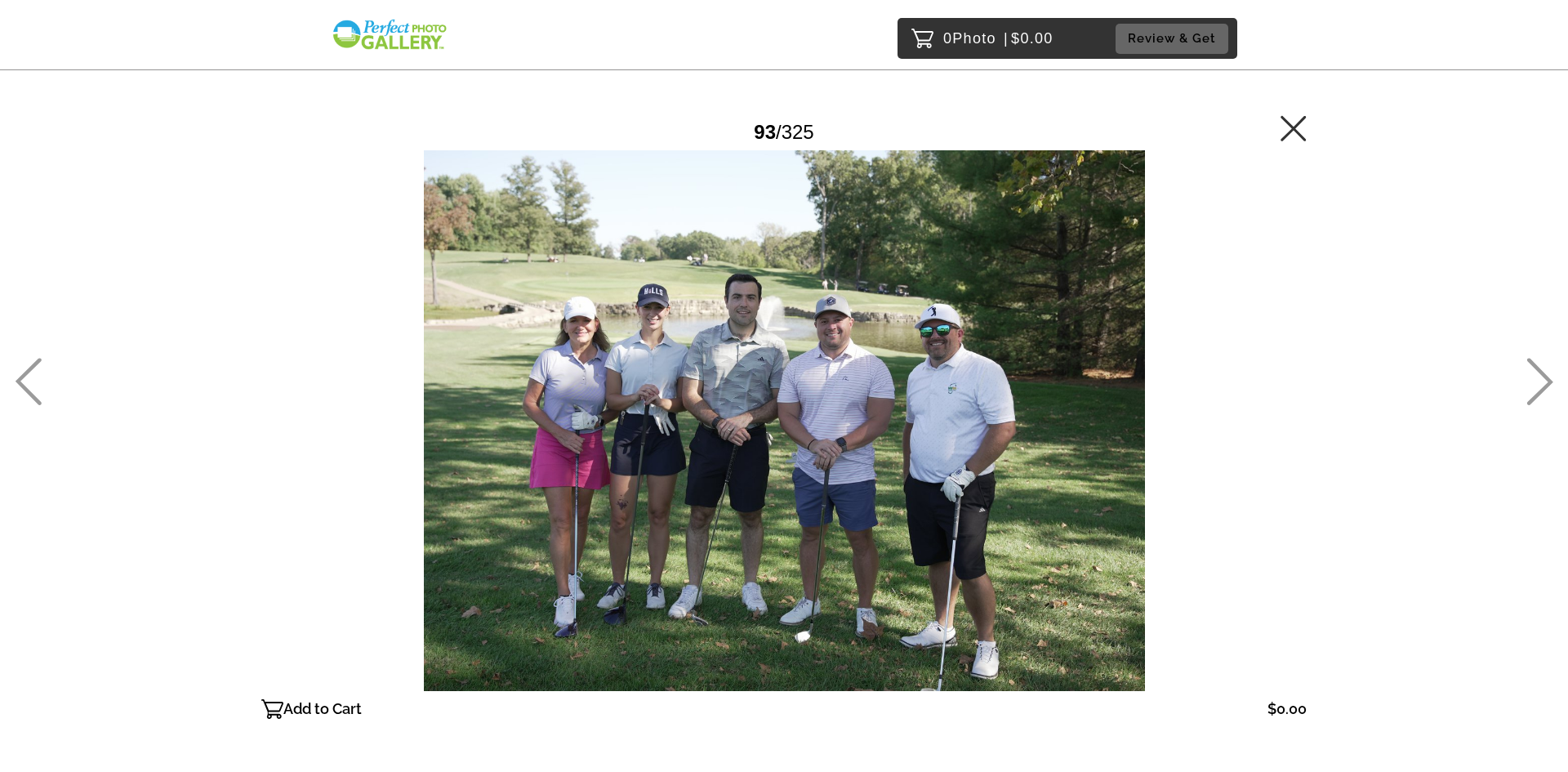
click at [32, 374] on icon at bounding box center [28, 382] width 27 height 48
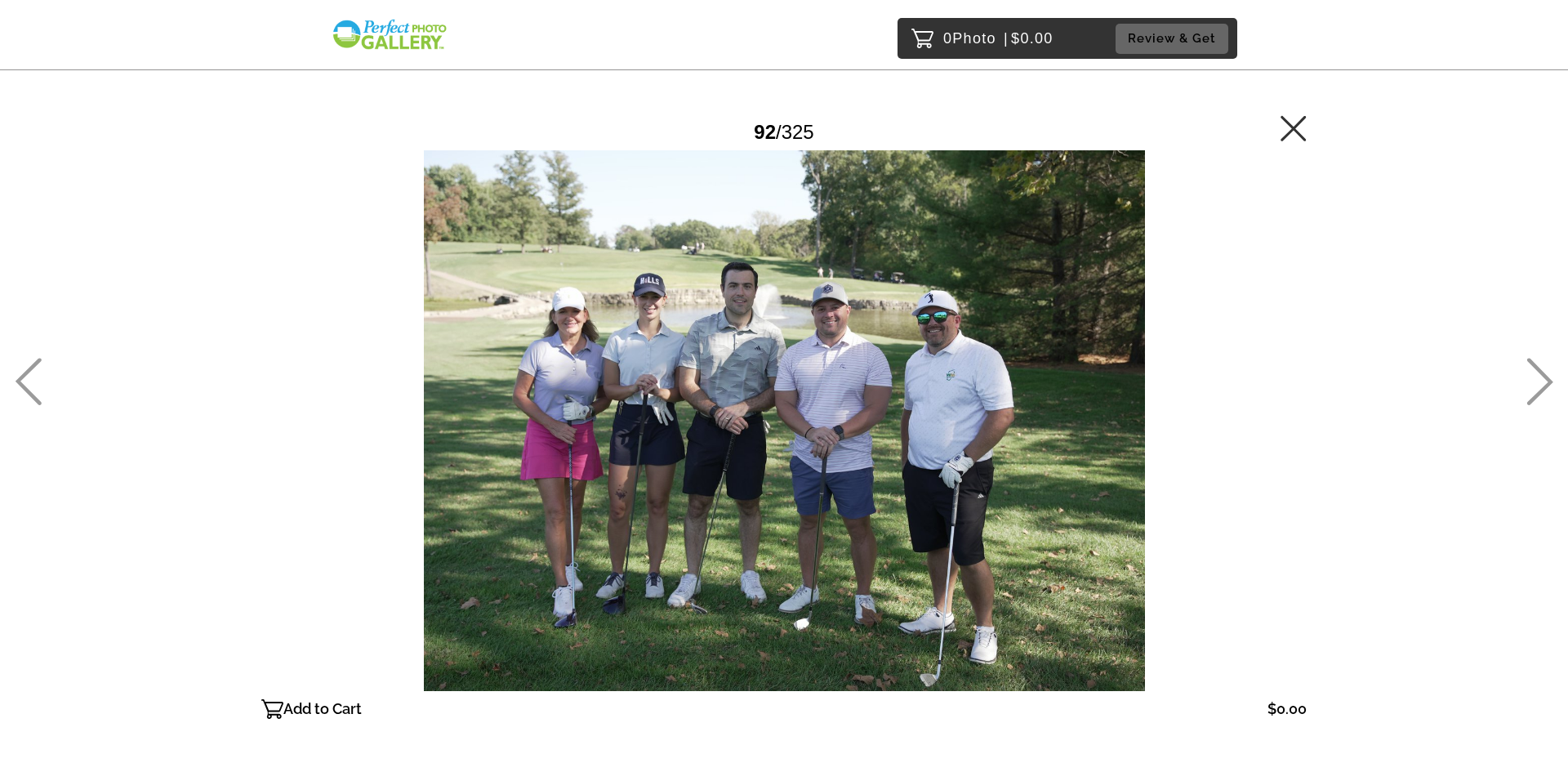
click at [32, 372] on icon at bounding box center [28, 382] width 27 height 48
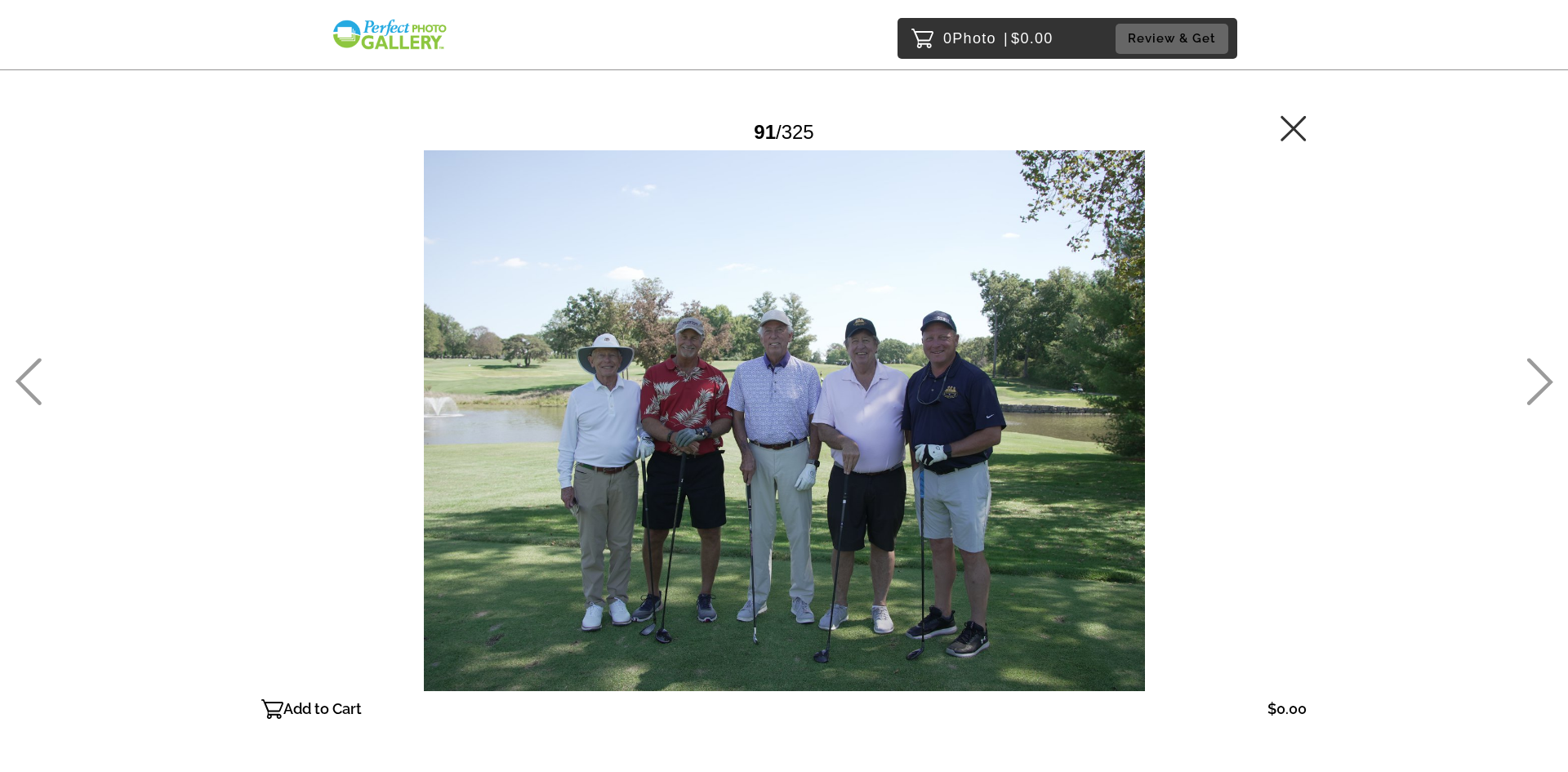
click at [32, 372] on icon at bounding box center [28, 382] width 27 height 48
